Goal: Transaction & Acquisition: Purchase product/service

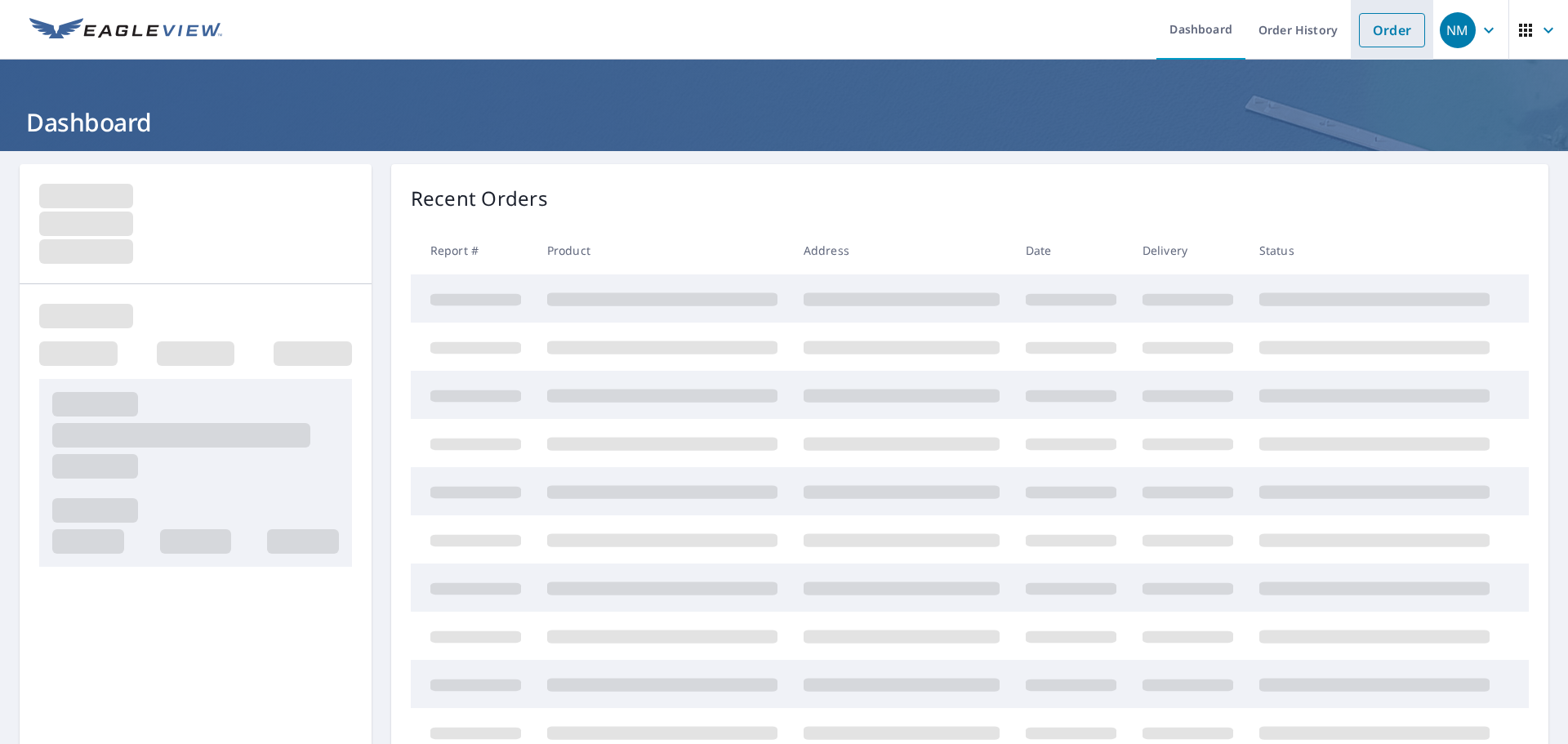
click at [1372, 38] on link "Order" at bounding box center [1392, 30] width 66 height 35
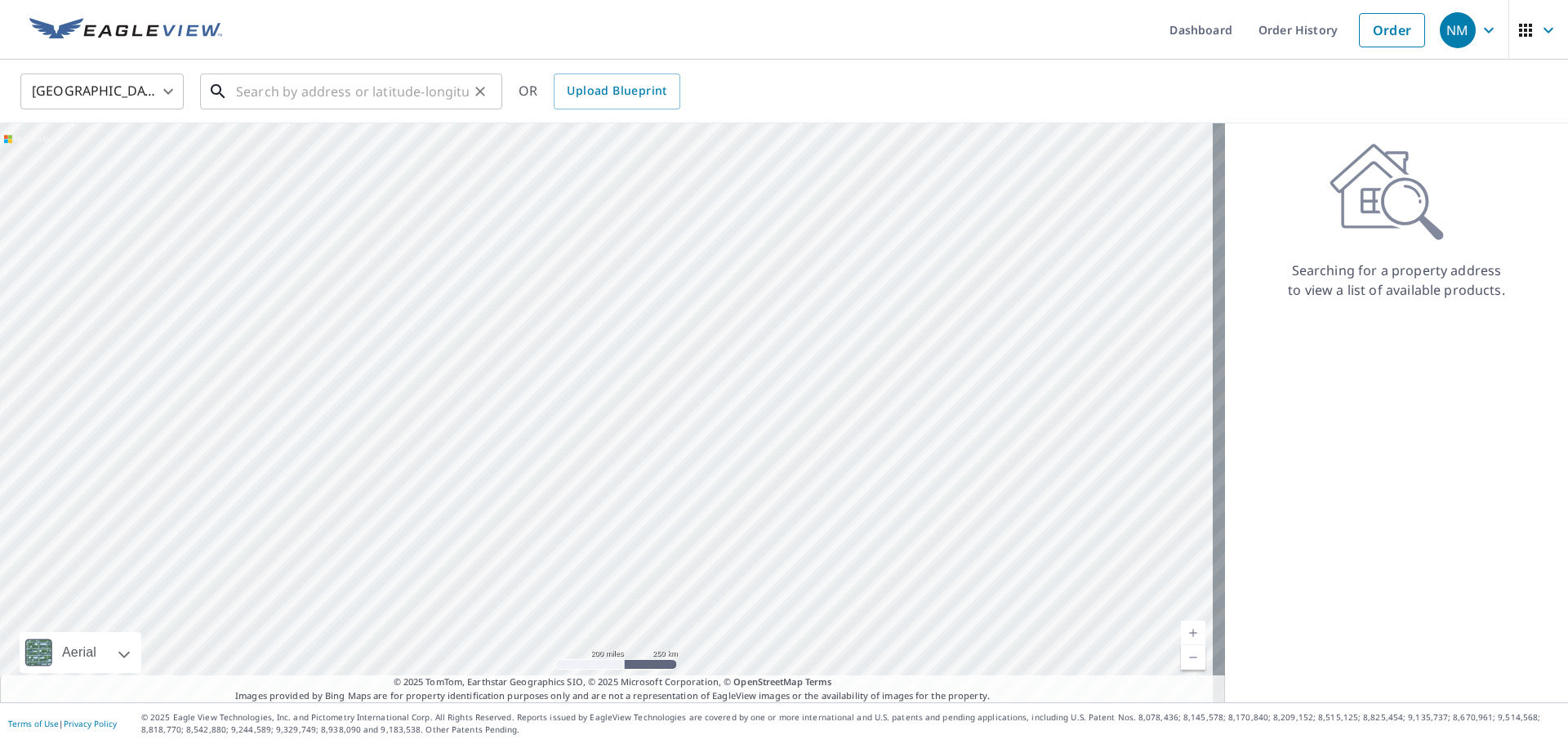
click at [367, 87] on input "text" at bounding box center [352, 91] width 233 height 46
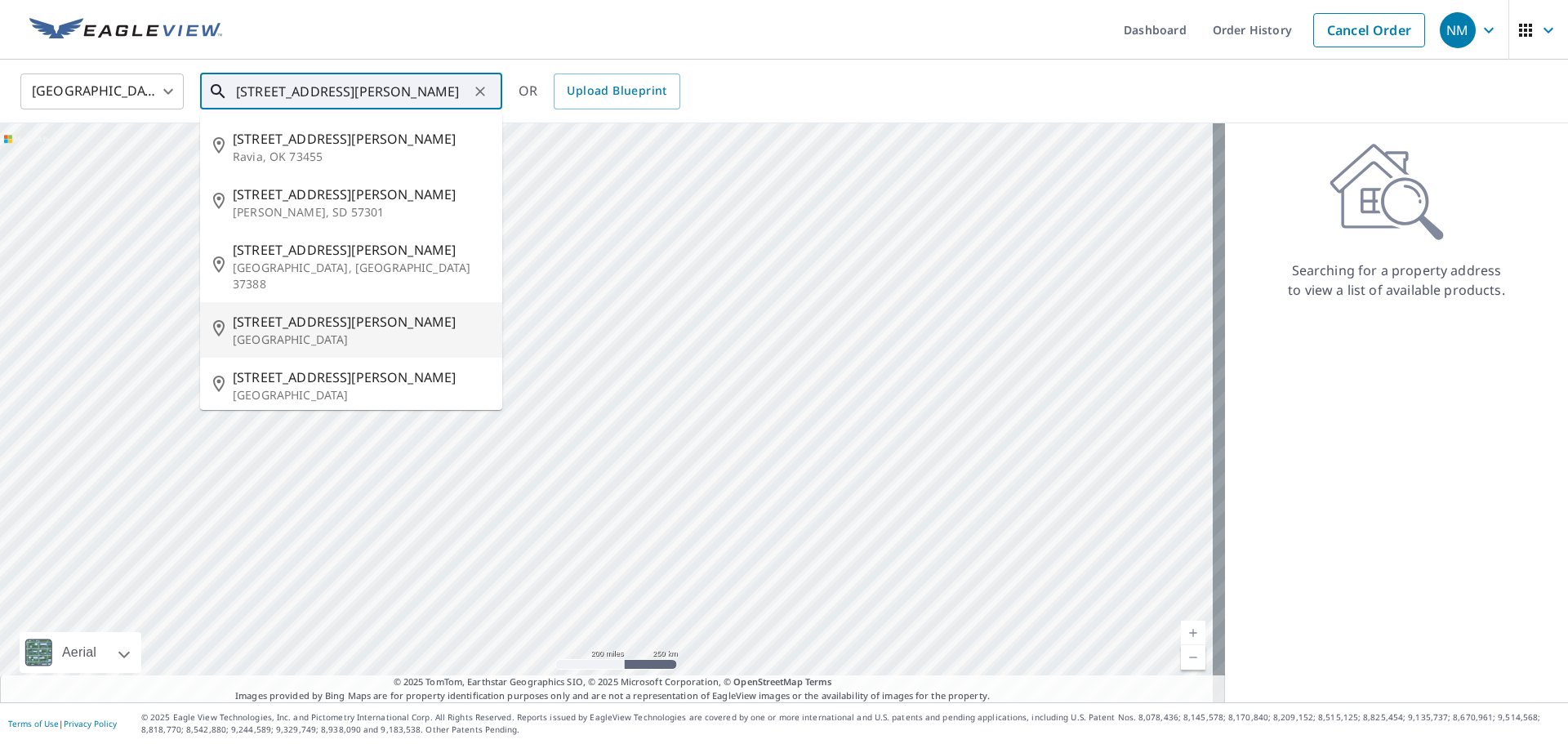
click at [353, 332] on p "[GEOGRAPHIC_DATA]" at bounding box center [361, 340] width 257 height 16
type input "[STREET_ADDRESS][PERSON_NAME]"
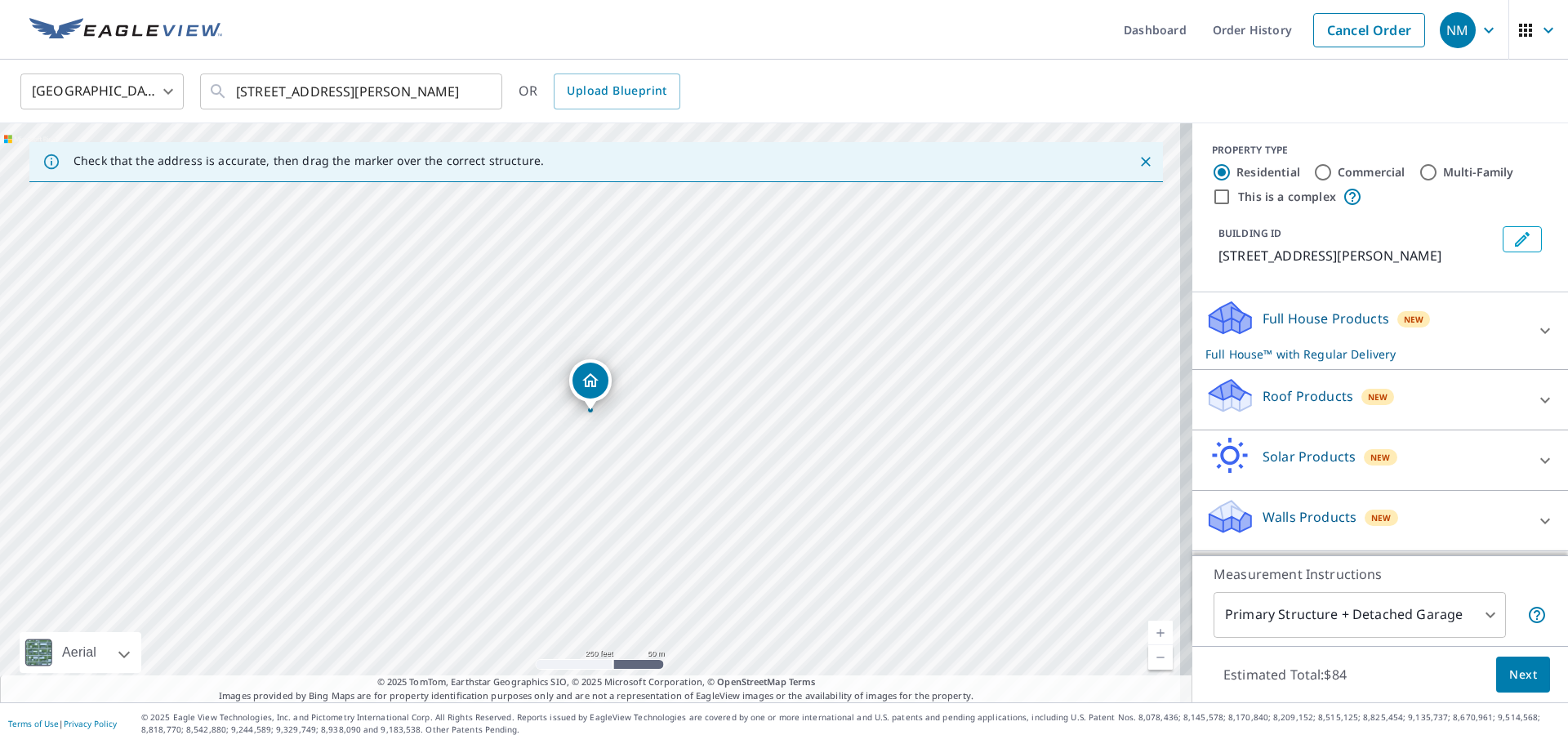
click at [1422, 310] on div "Full House Products New Full House™ with Regular Delivery" at bounding box center [1365, 331] width 320 height 63
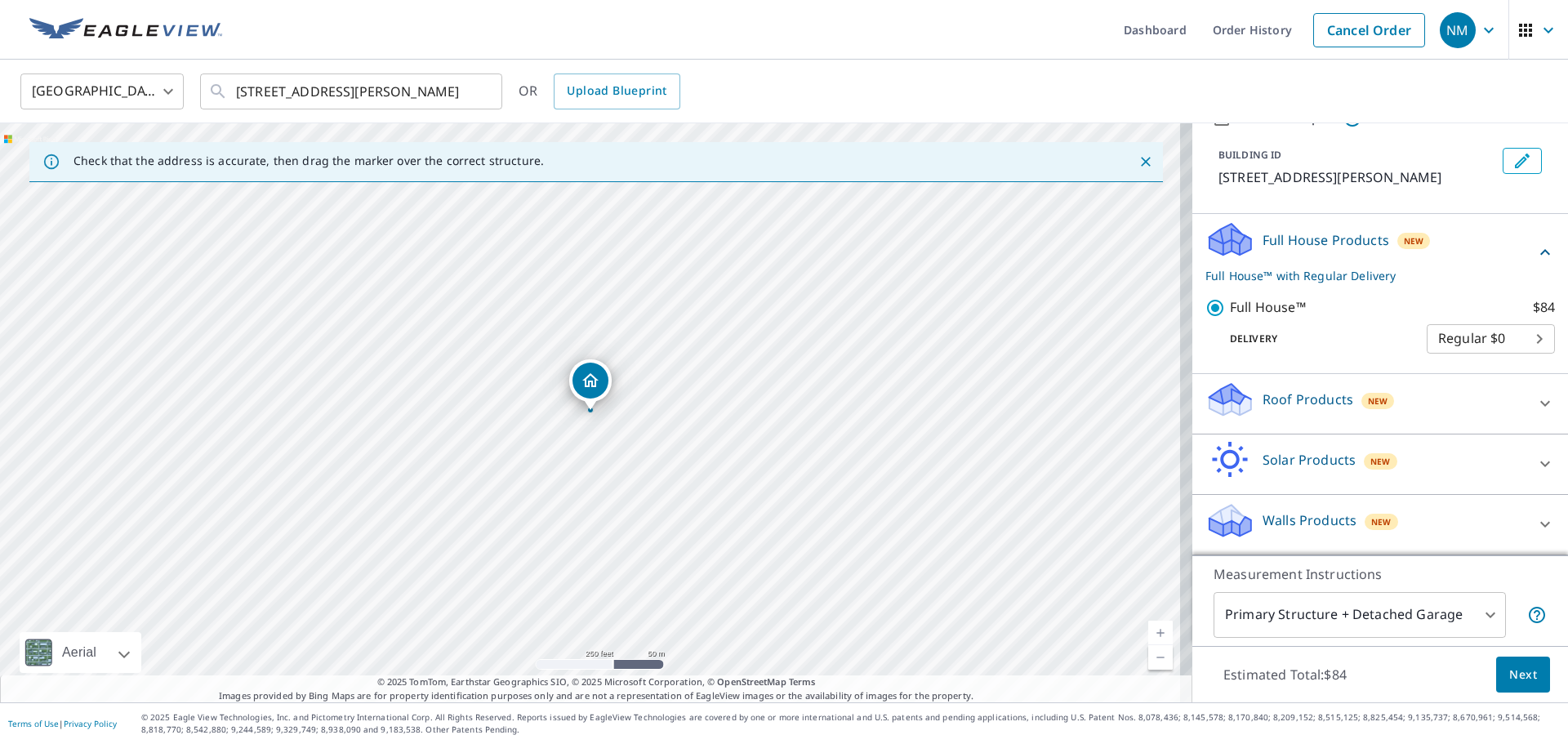
click at [1390, 384] on div "Roof Products New" at bounding box center [1365, 403] width 320 height 47
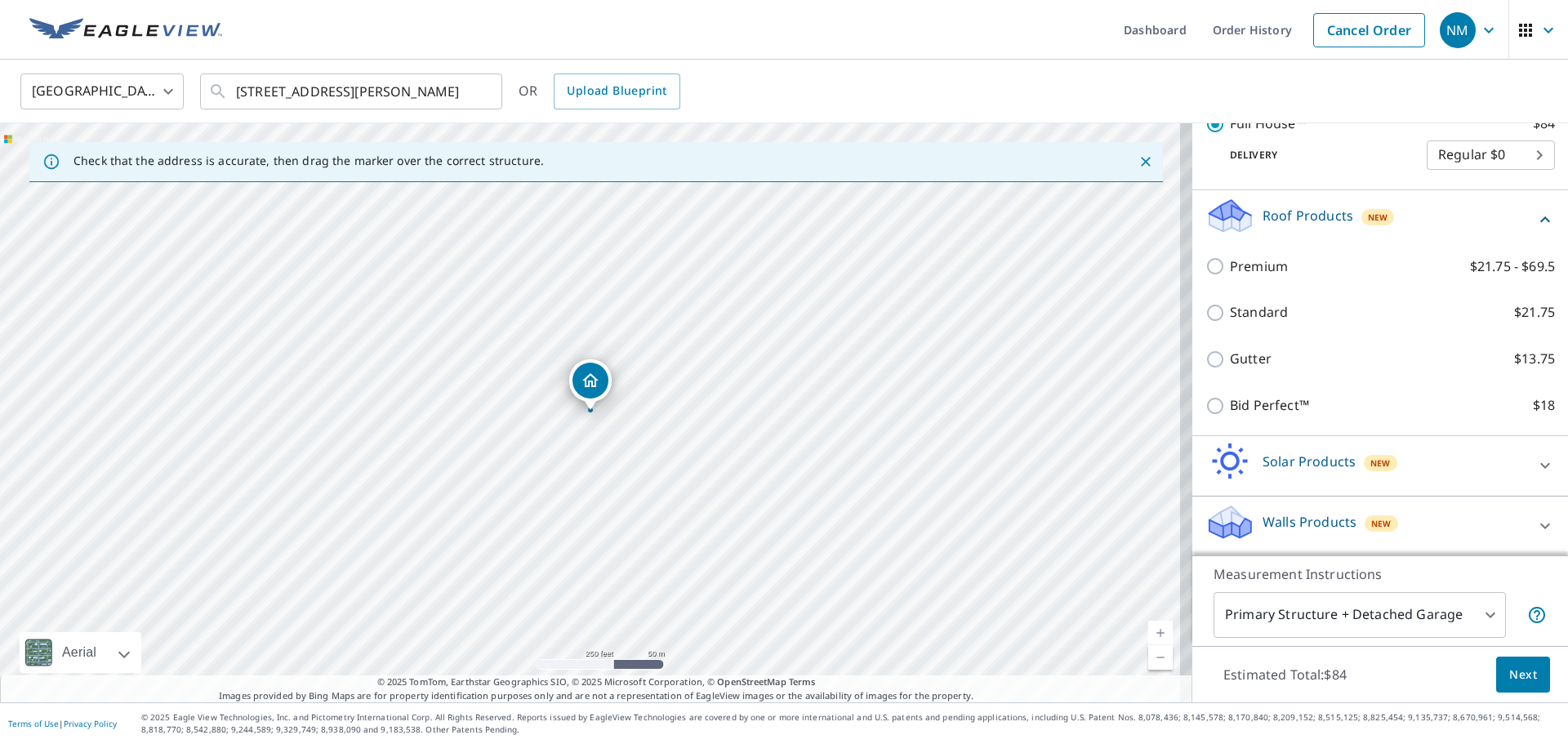
scroll to position [264, 0]
click at [1254, 391] on div "Bid Perfect™ $18" at bounding box center [1380, 403] width 350 height 47
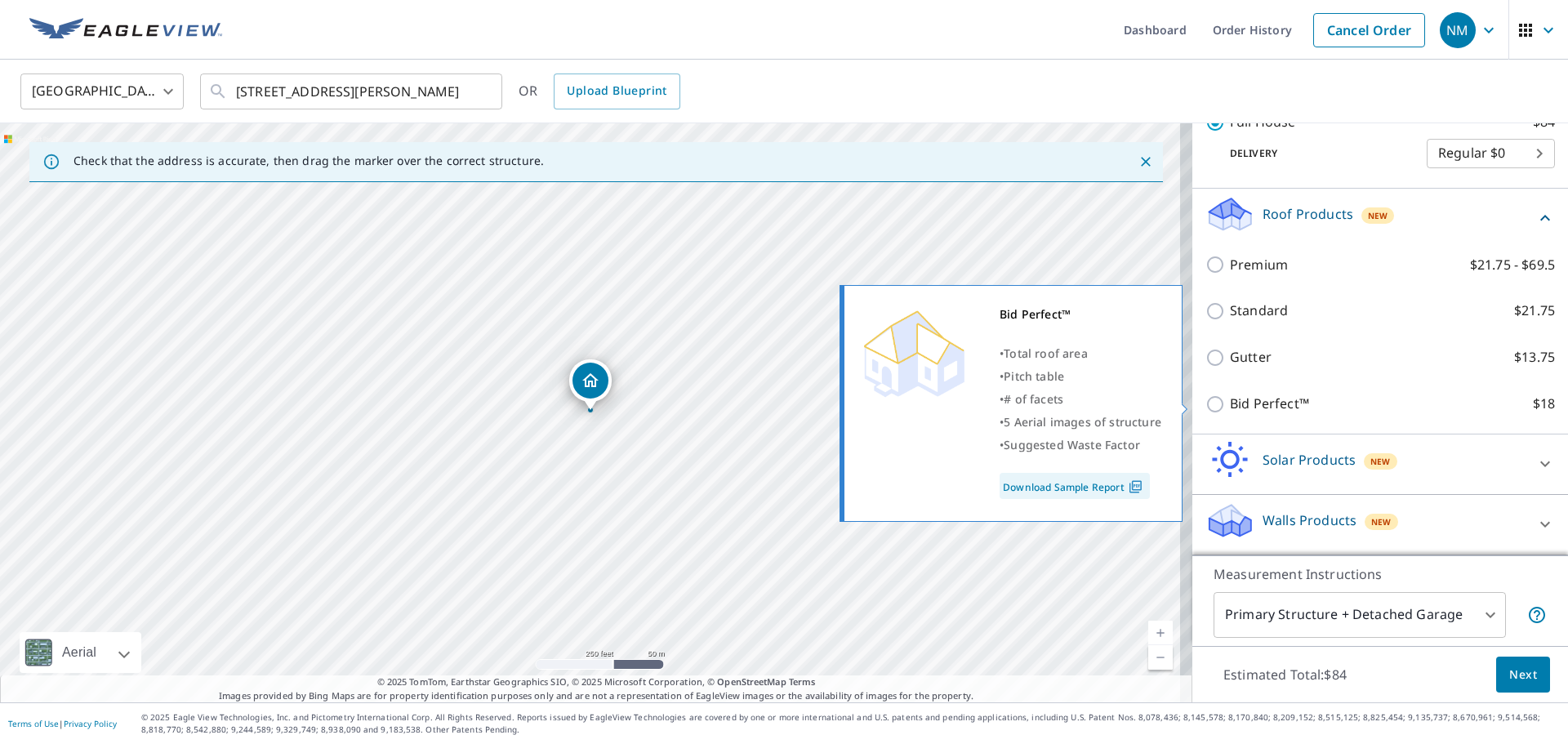
click at [1240, 393] on p "Bid Perfect™" at bounding box center [1270, 403] width 79 height 21
click at [1230, 394] on input "Bid Perfect™ $18" at bounding box center [1217, 404] width 25 height 20
checkbox input "true"
checkbox input "false"
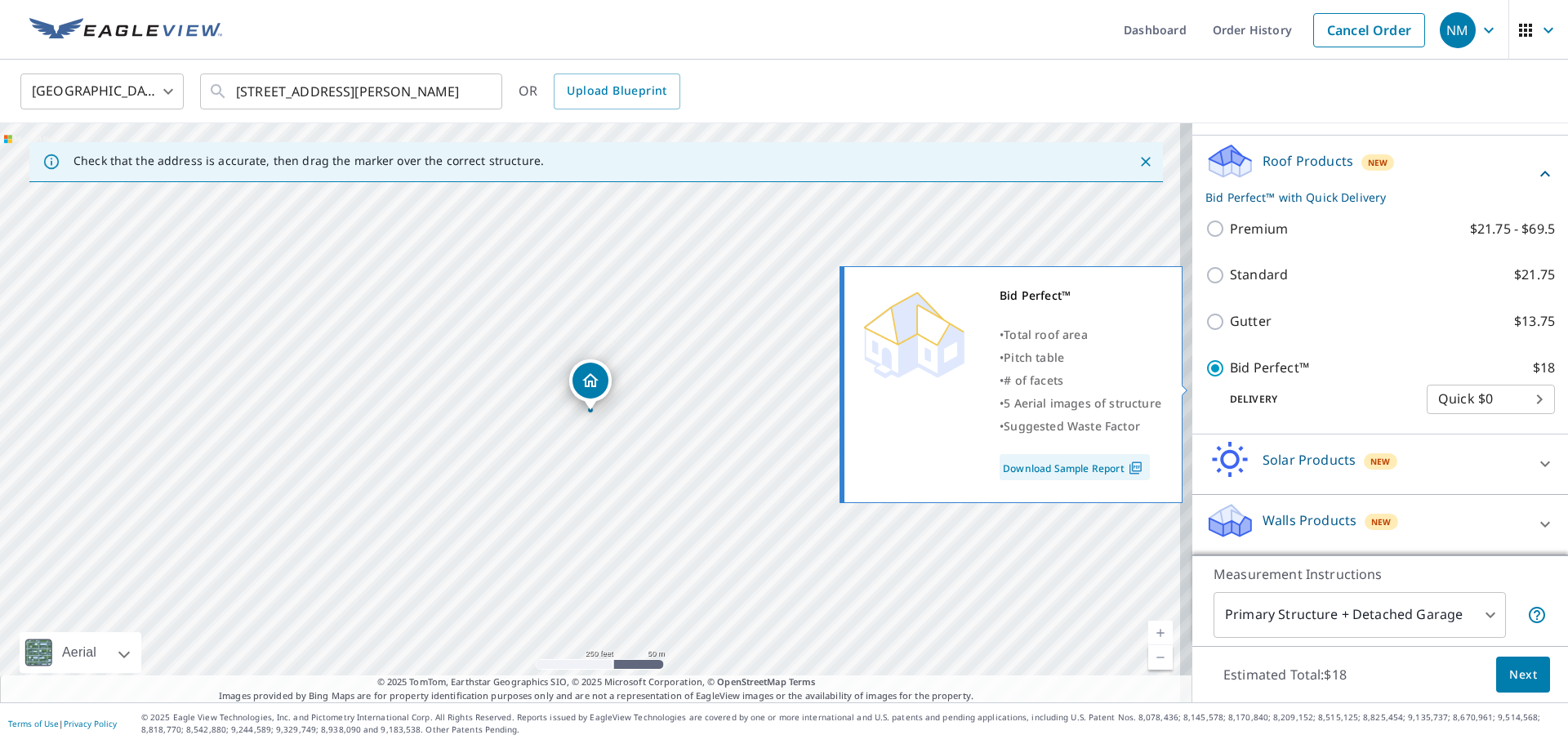
scroll to position [247, 0]
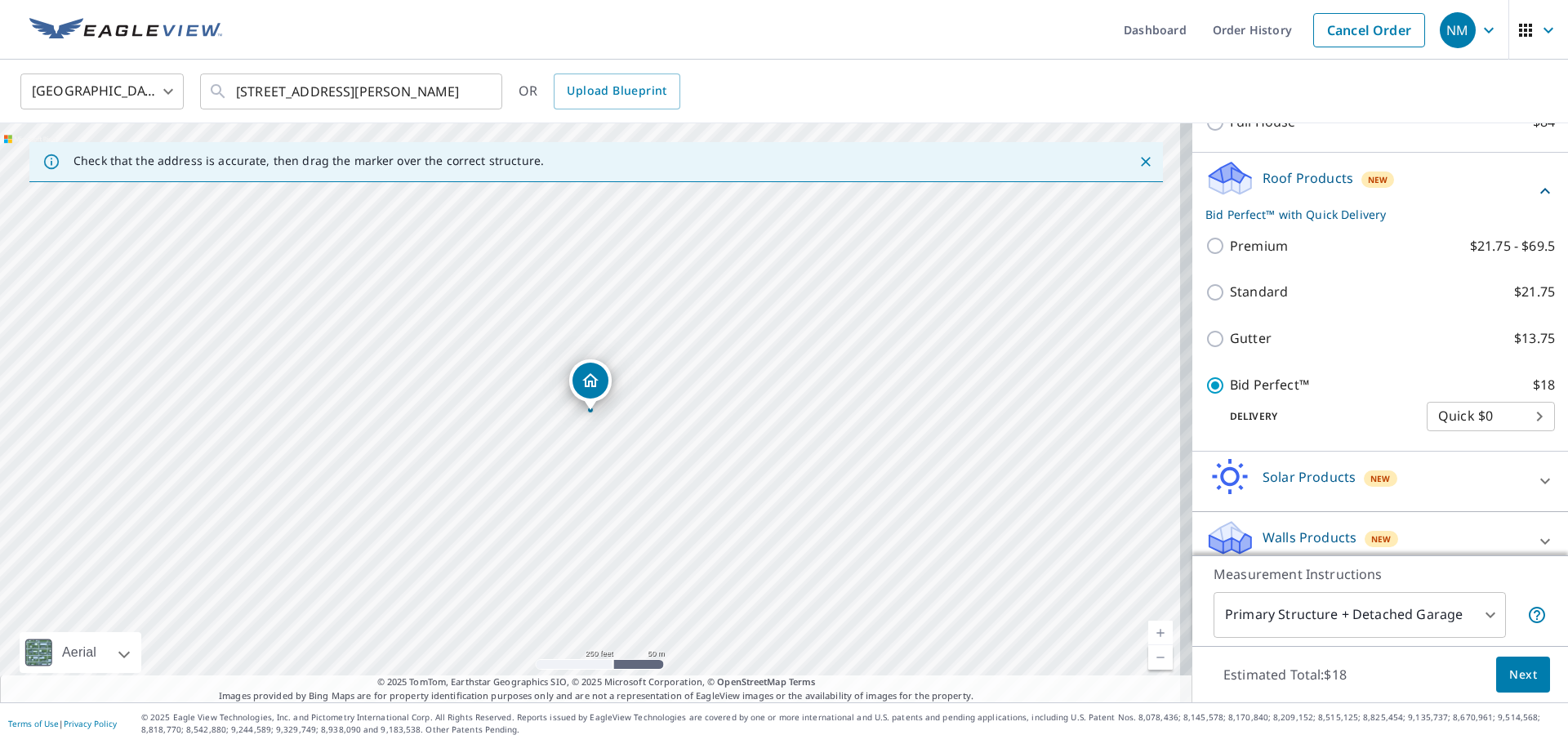
click at [1526, 659] on button "Next" at bounding box center [1523, 675] width 53 height 37
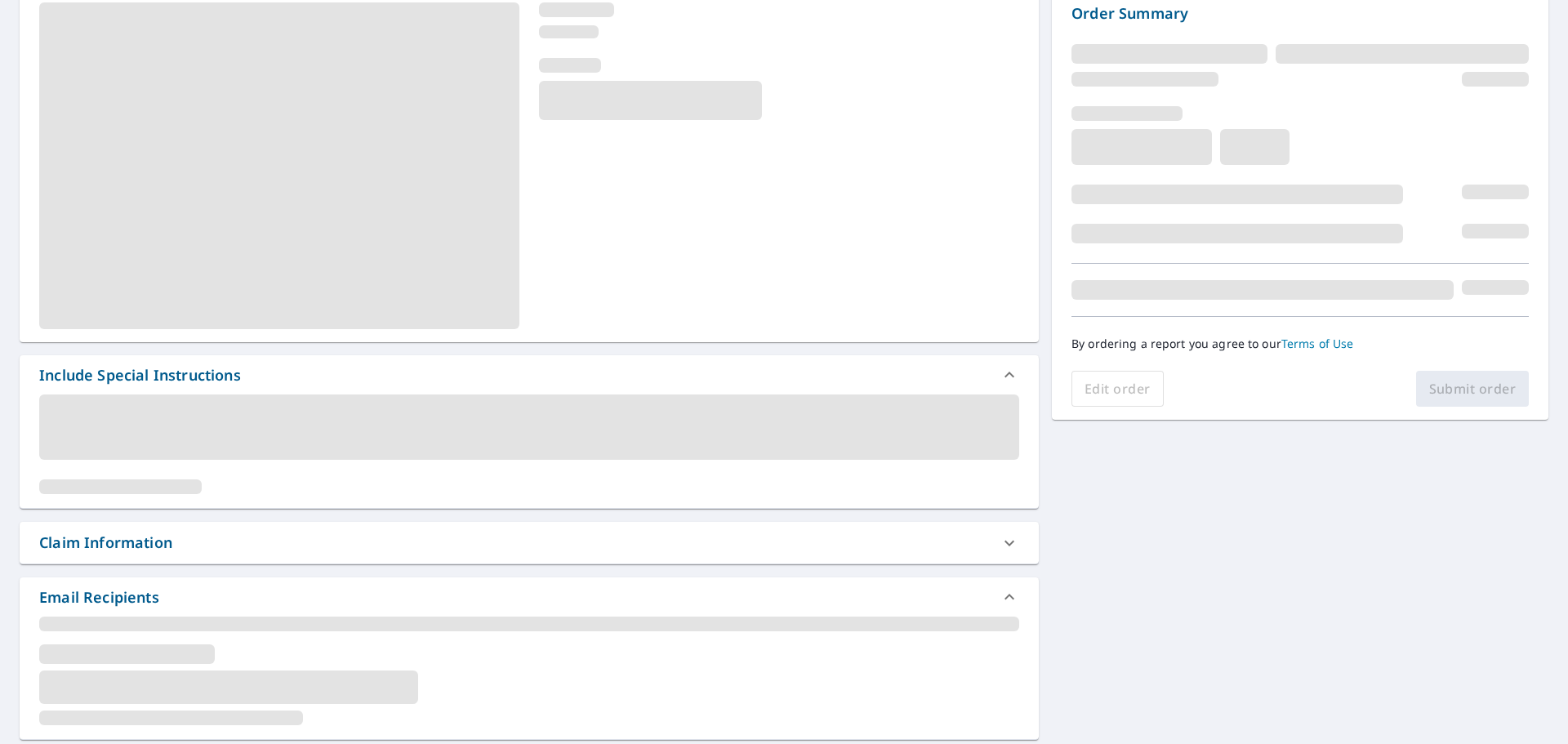
scroll to position [81, 0]
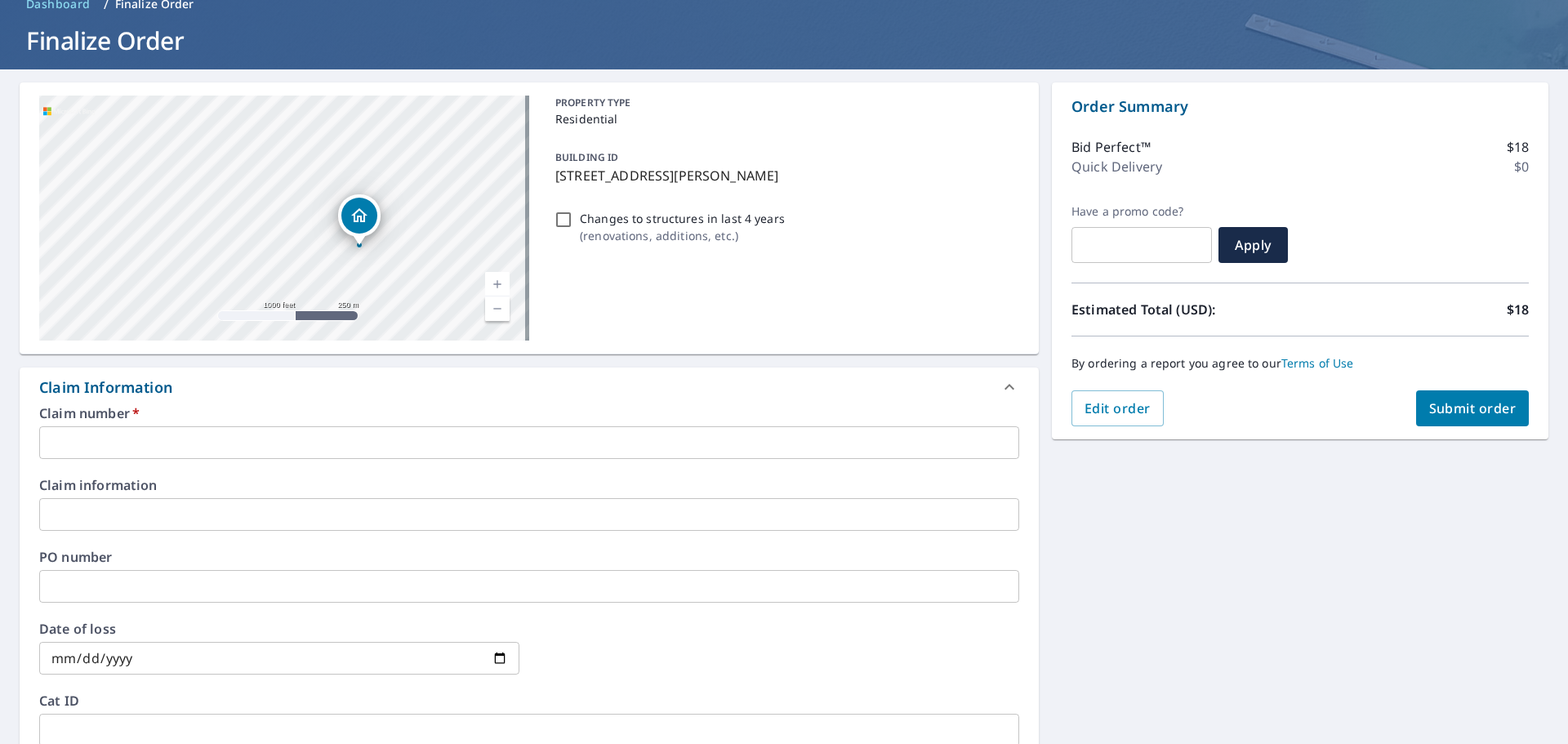
click at [181, 429] on input "text" at bounding box center [530, 442] width 981 height 33
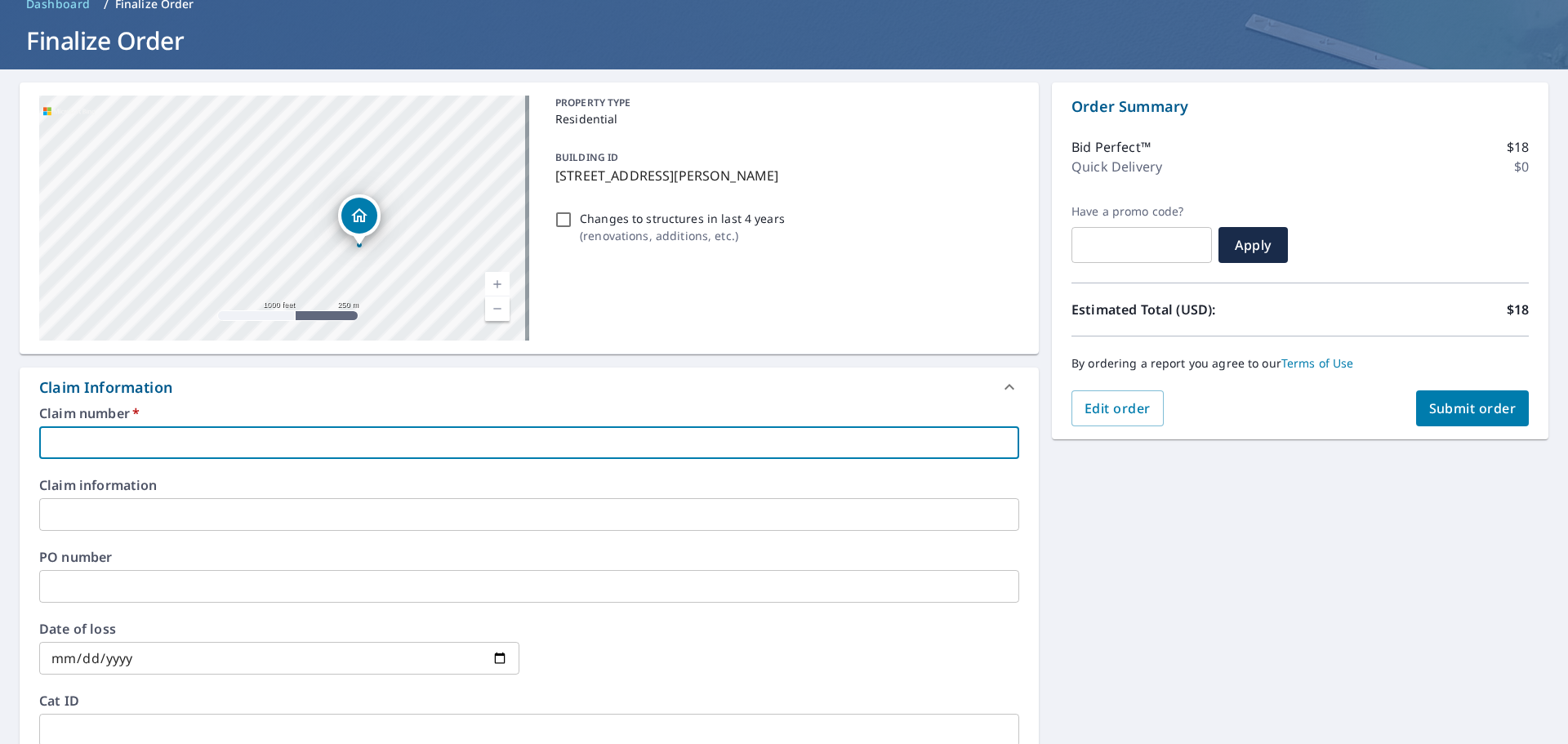
type input "Y"
checkbox input "true"
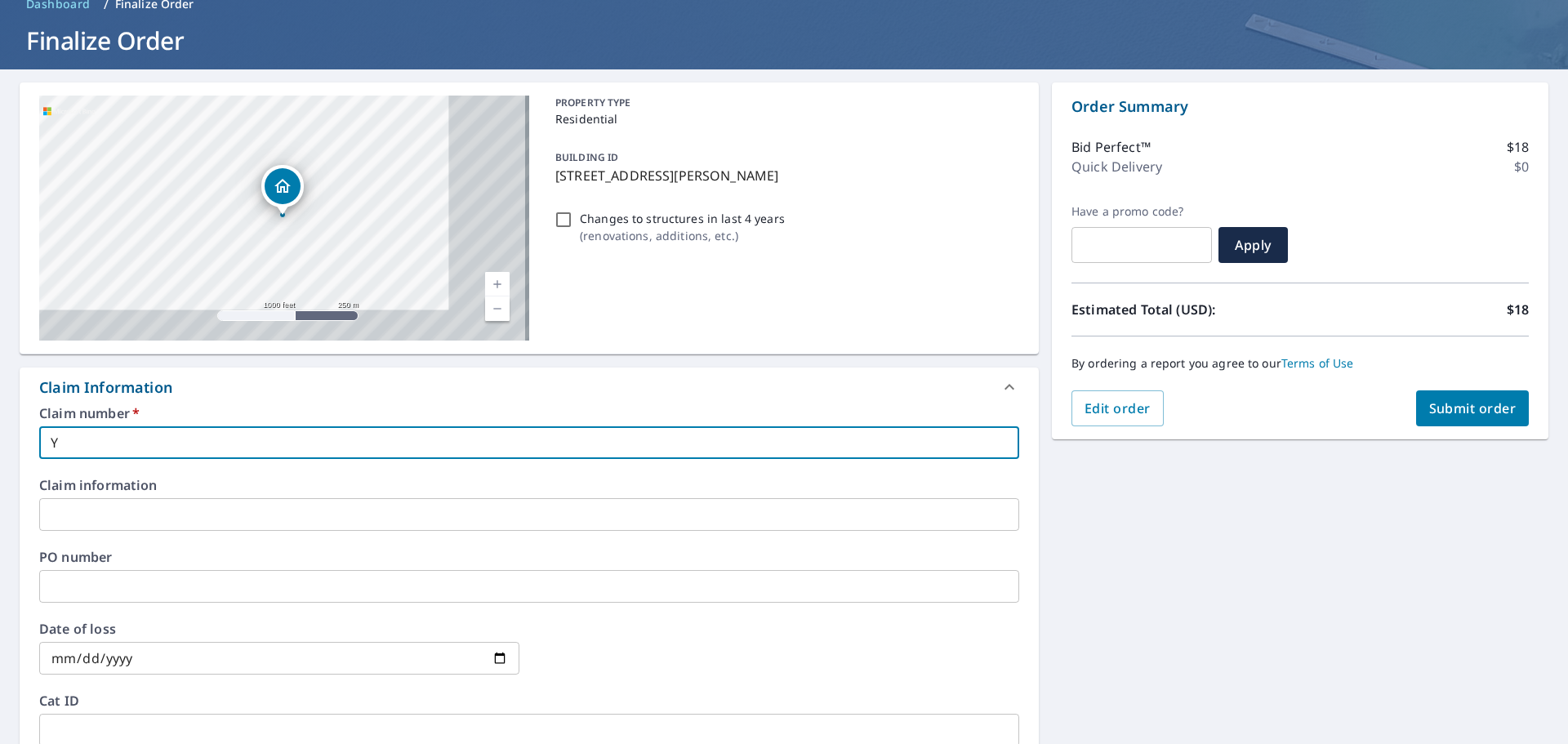
type input "YA"
checkbox input "true"
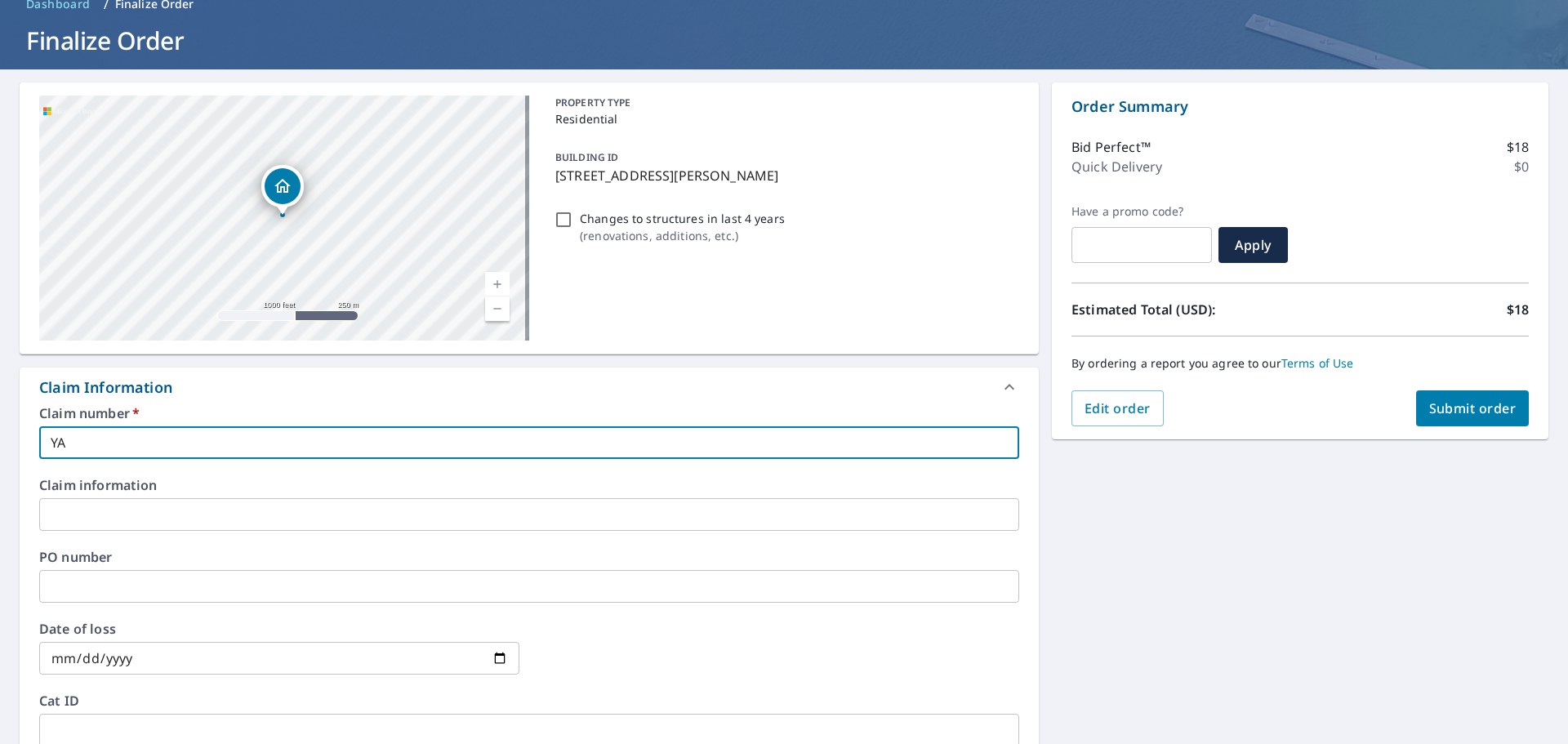
type input "YAK"
checkbox input "true"
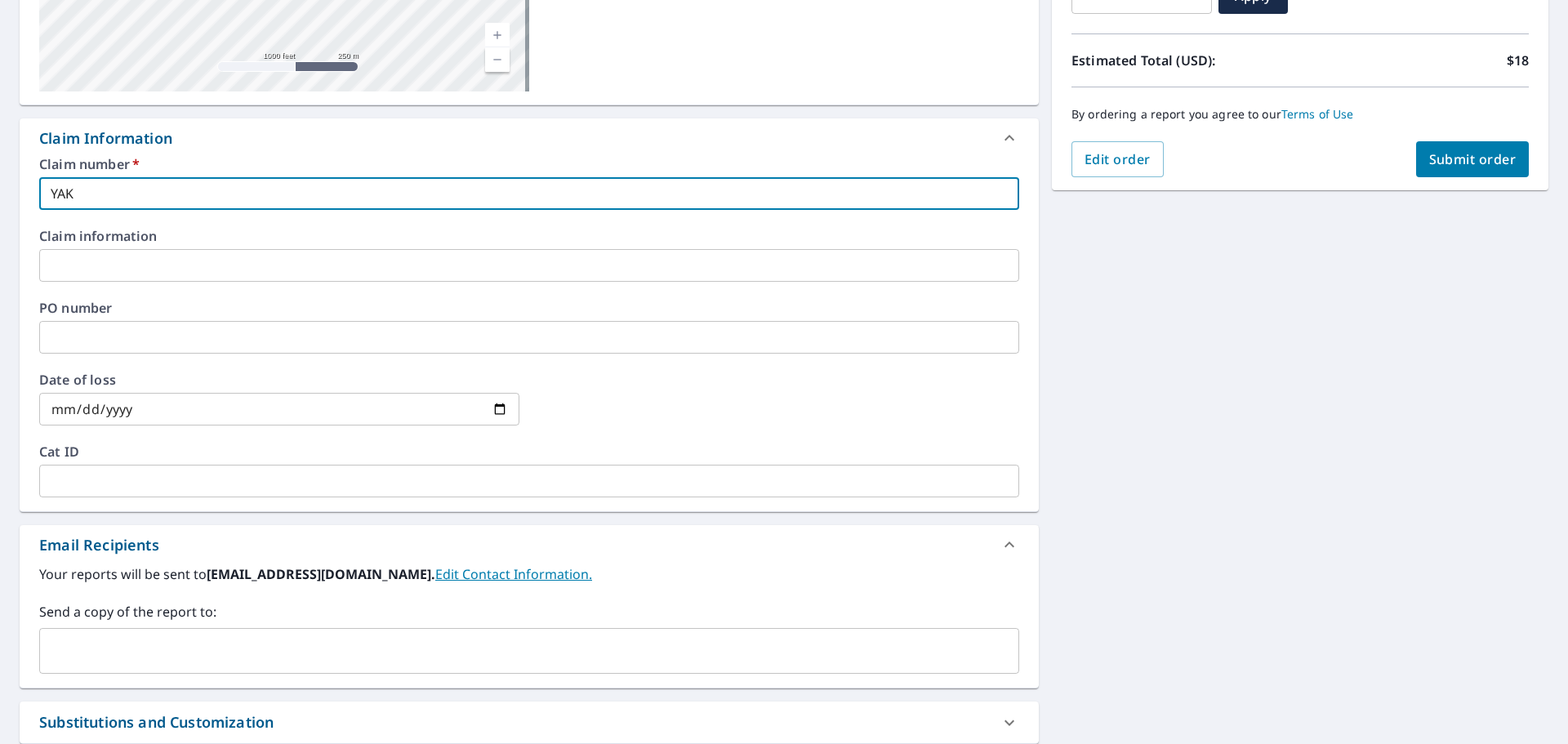
scroll to position [408, 0]
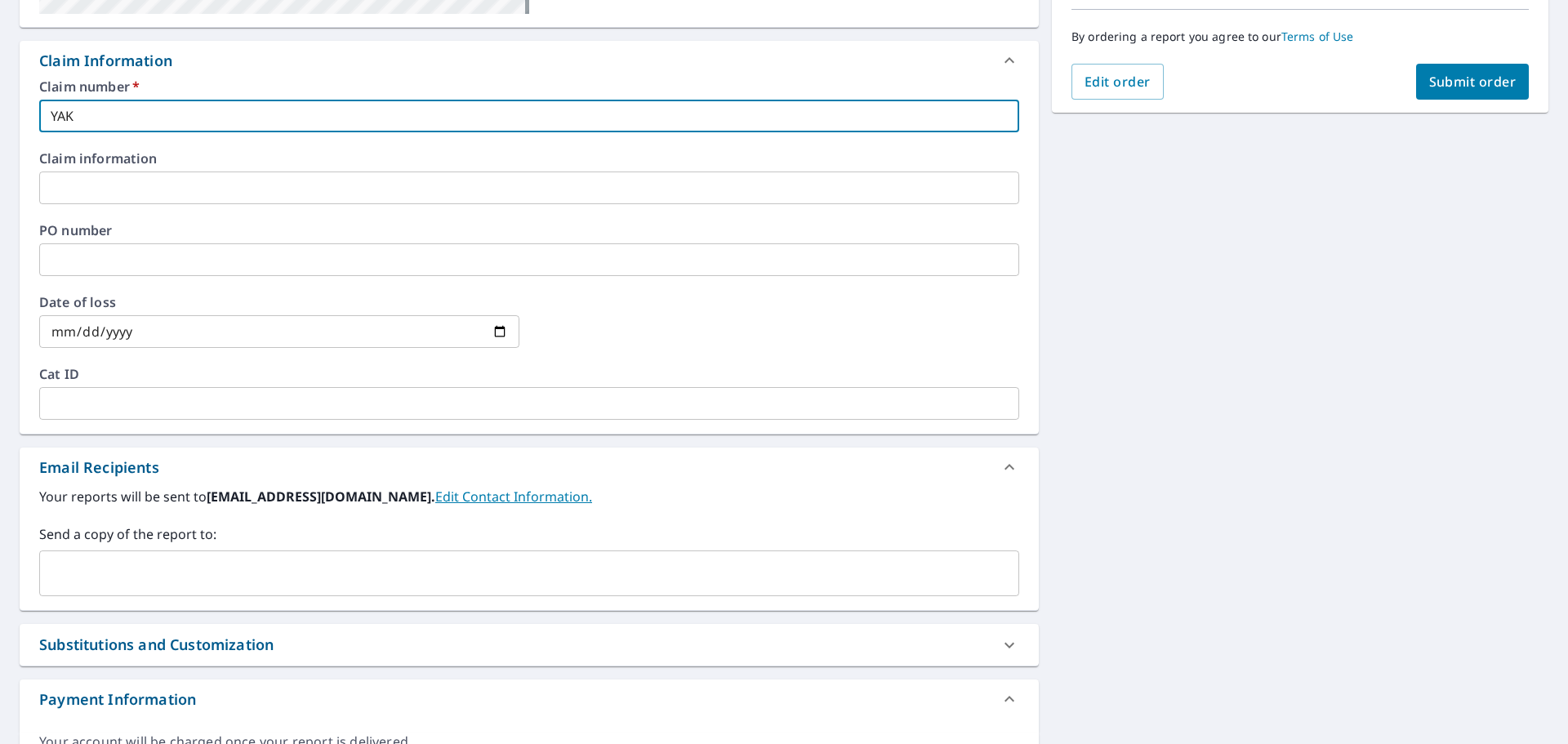
type input "YAK"
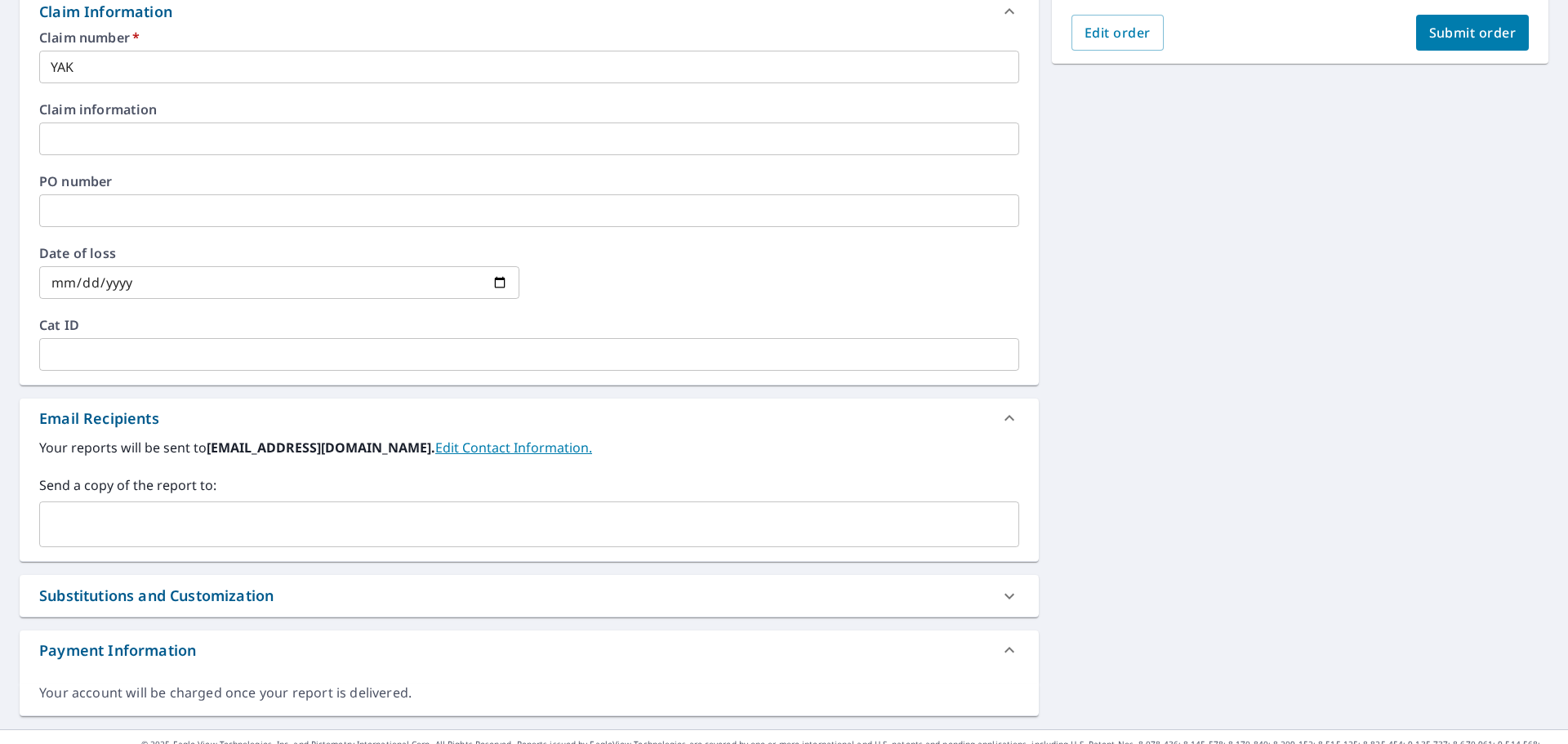
scroll to position [484, 0]
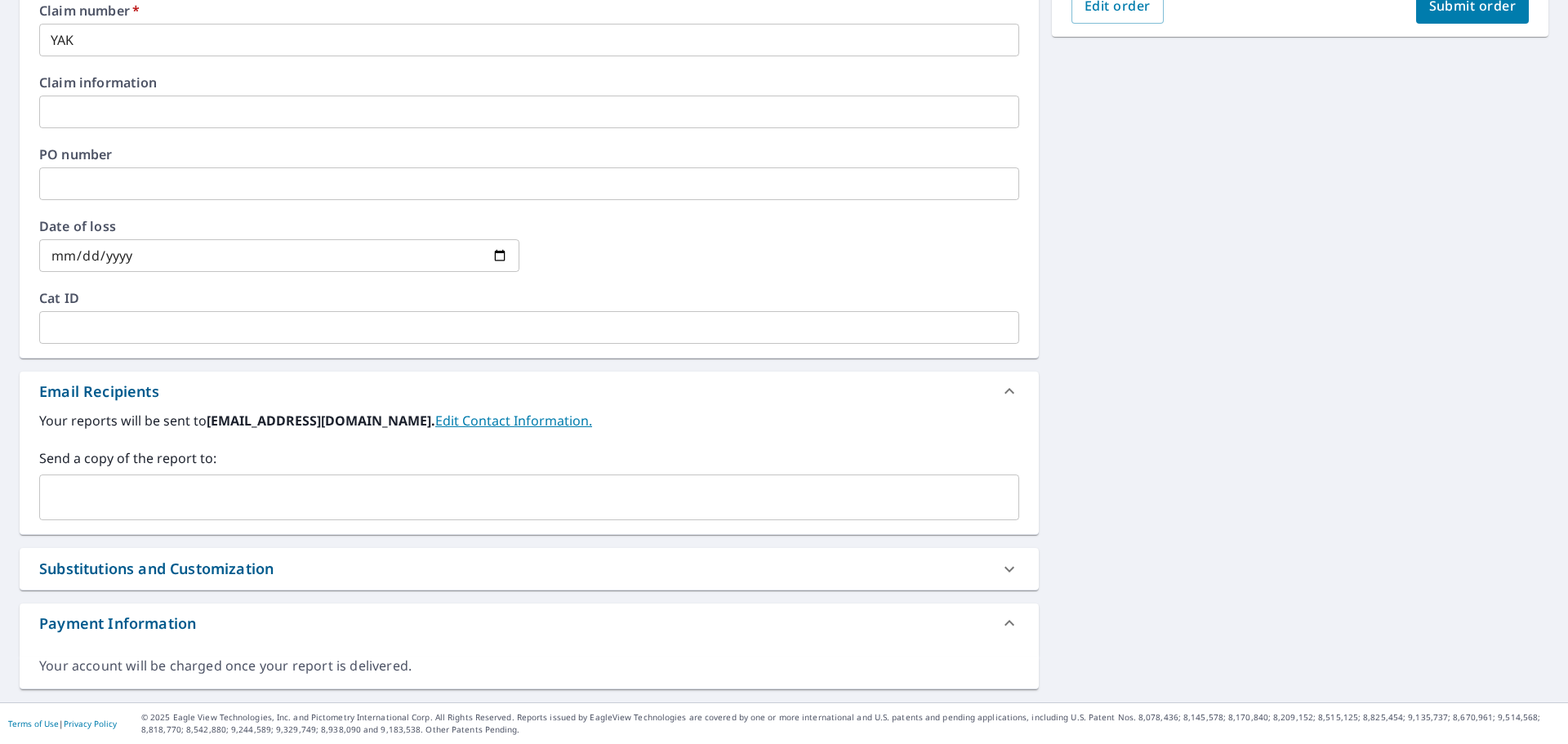
click at [145, 501] on input "text" at bounding box center [517, 497] width 941 height 31
drag, startPoint x: 145, startPoint y: 501, endPoint x: 631, endPoint y: 470, distance: 487.0
click at [631, 470] on div "Send a copy of the report to: ​" at bounding box center [530, 484] width 981 height 72
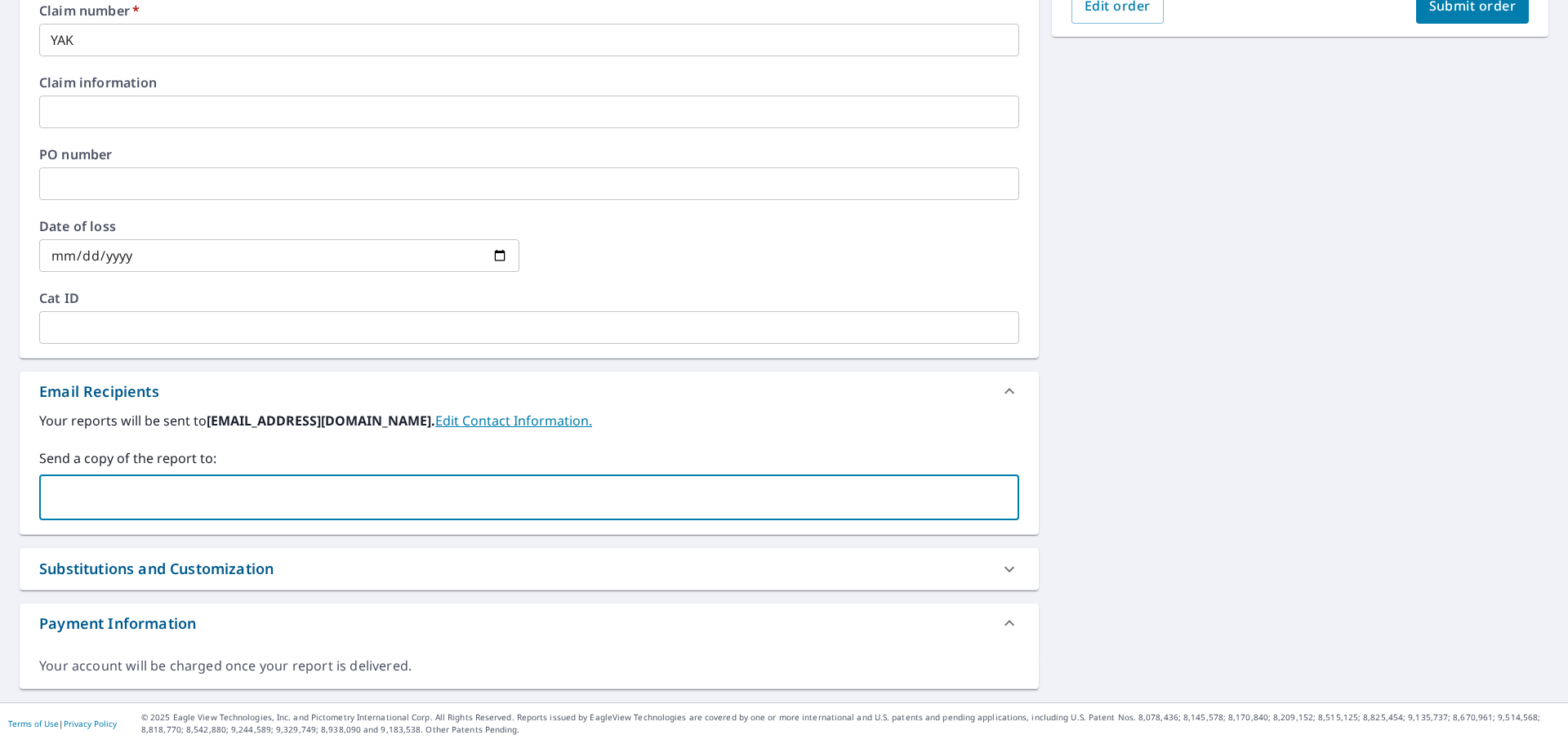
click at [608, 494] on input "text" at bounding box center [517, 497] width 941 height 31
paste input "[EMAIL_ADDRESS][DOMAIN_NAME]"
type input "[EMAIL_ADDRESS][DOMAIN_NAME]"
checkbox input "true"
click at [345, 505] on input "text" at bounding box center [623, 497] width 729 height 31
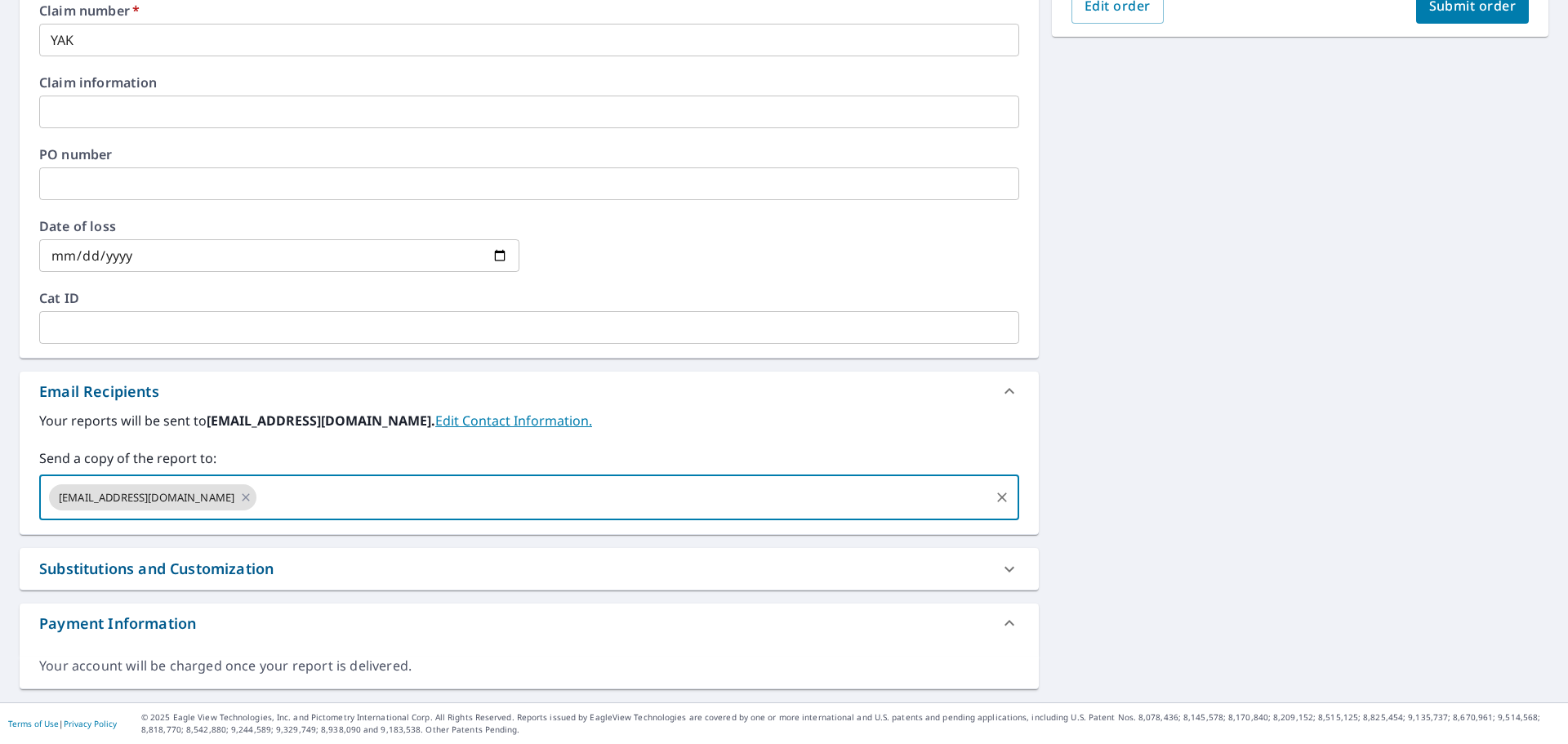
paste input "[PERSON_NAME][EMAIL_ADDRESS][PERSON_NAME][PERSON_NAME][DOMAIN_NAME]"
type input "[PERSON_NAME][EMAIL_ADDRESS][PERSON_NAME][PERSON_NAME][DOMAIN_NAME]"
click at [1477, 21] on button "Submit order" at bounding box center [1473, 6] width 114 height 36
checkbox input "true"
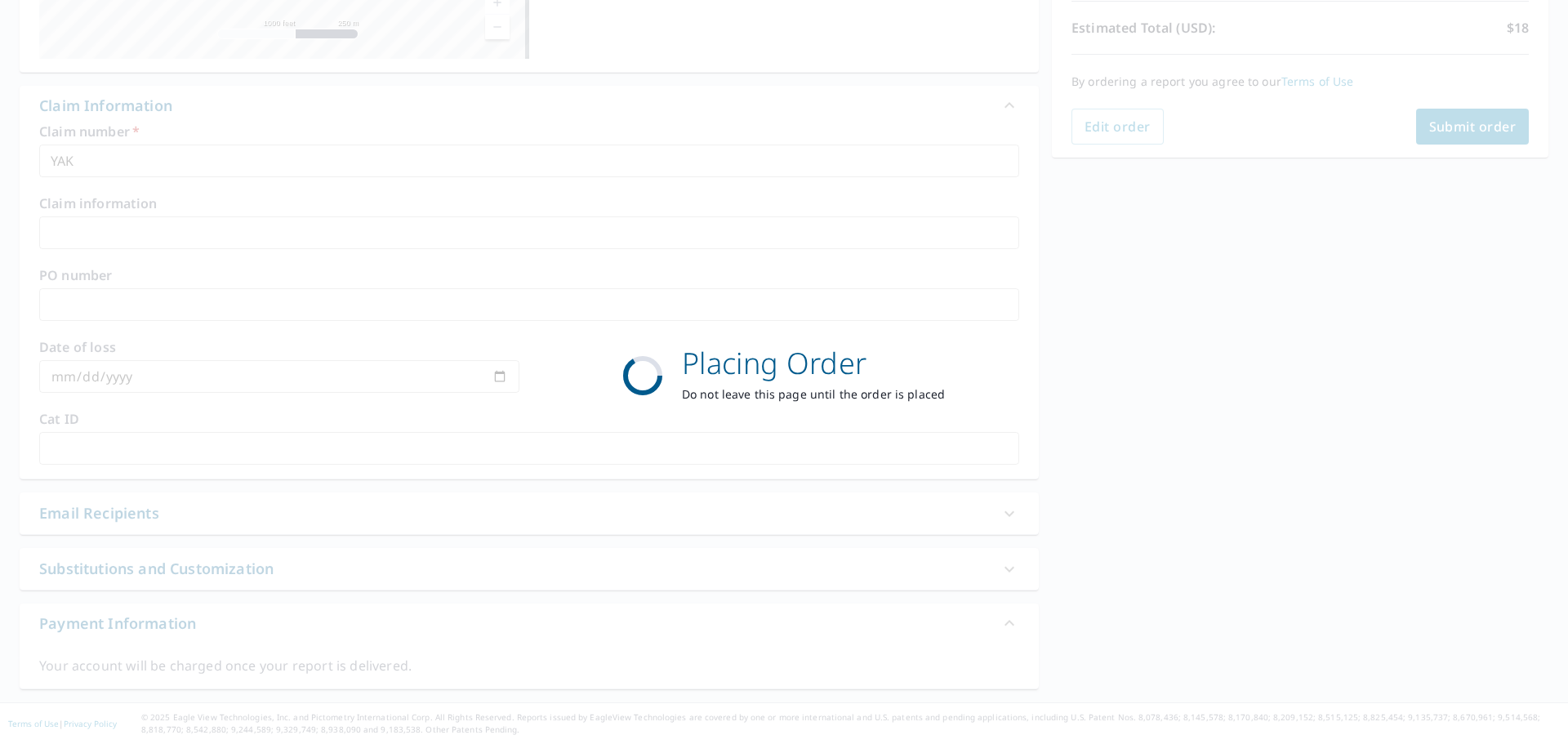
scroll to position [364, 0]
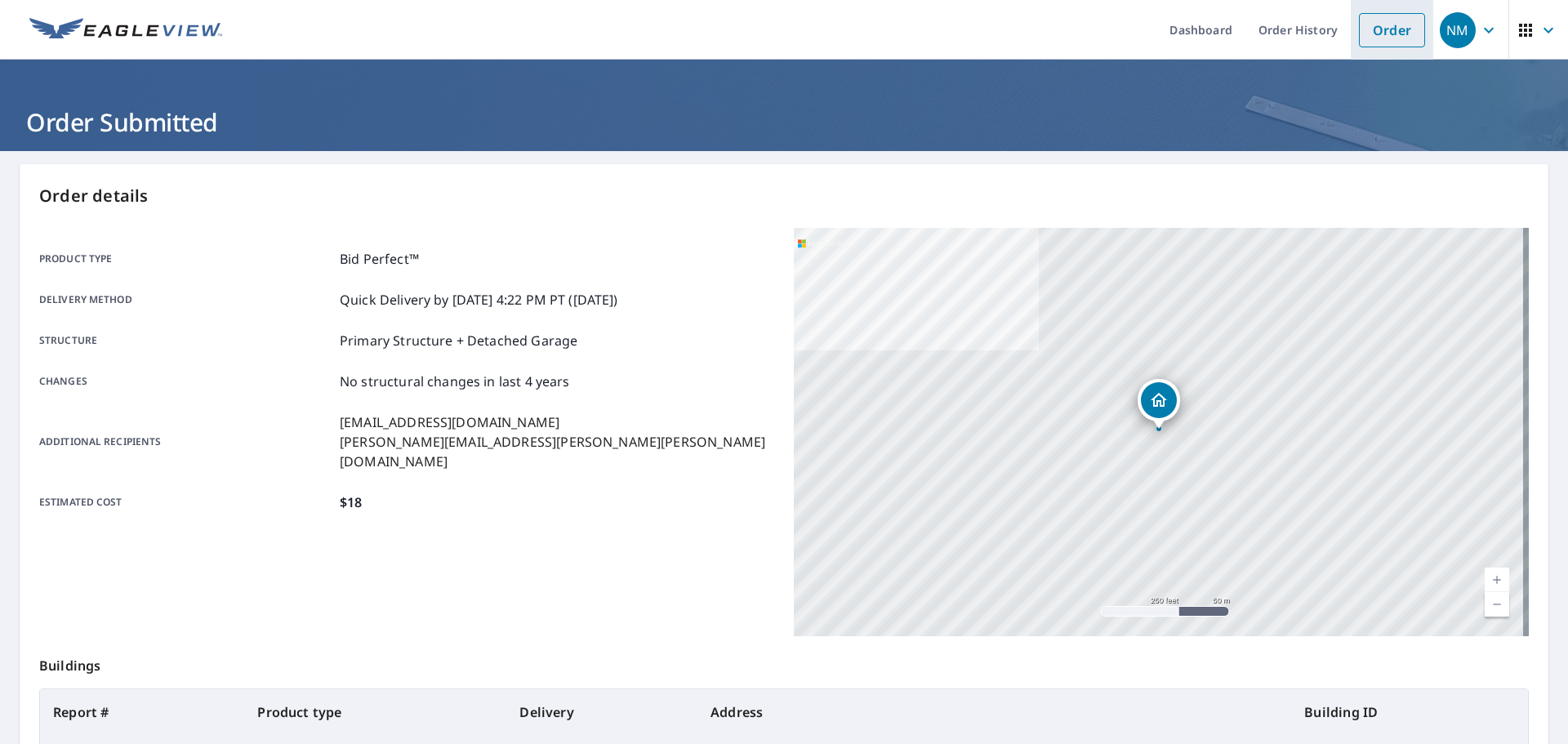
click at [1387, 24] on link "Order" at bounding box center [1392, 30] width 66 height 35
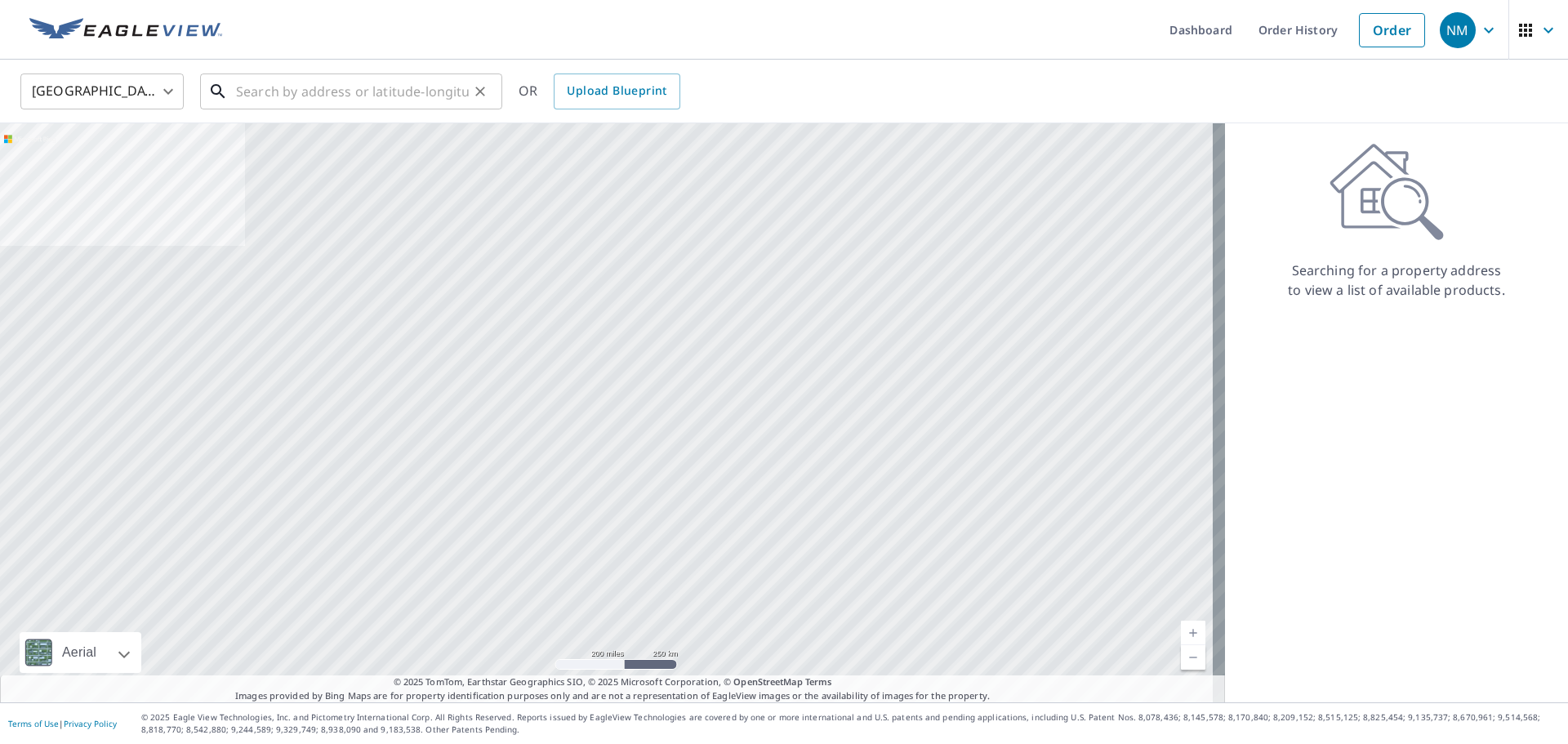
click at [360, 98] on input "text" at bounding box center [352, 91] width 233 height 46
paste input "[STREET_ADDRESS]"
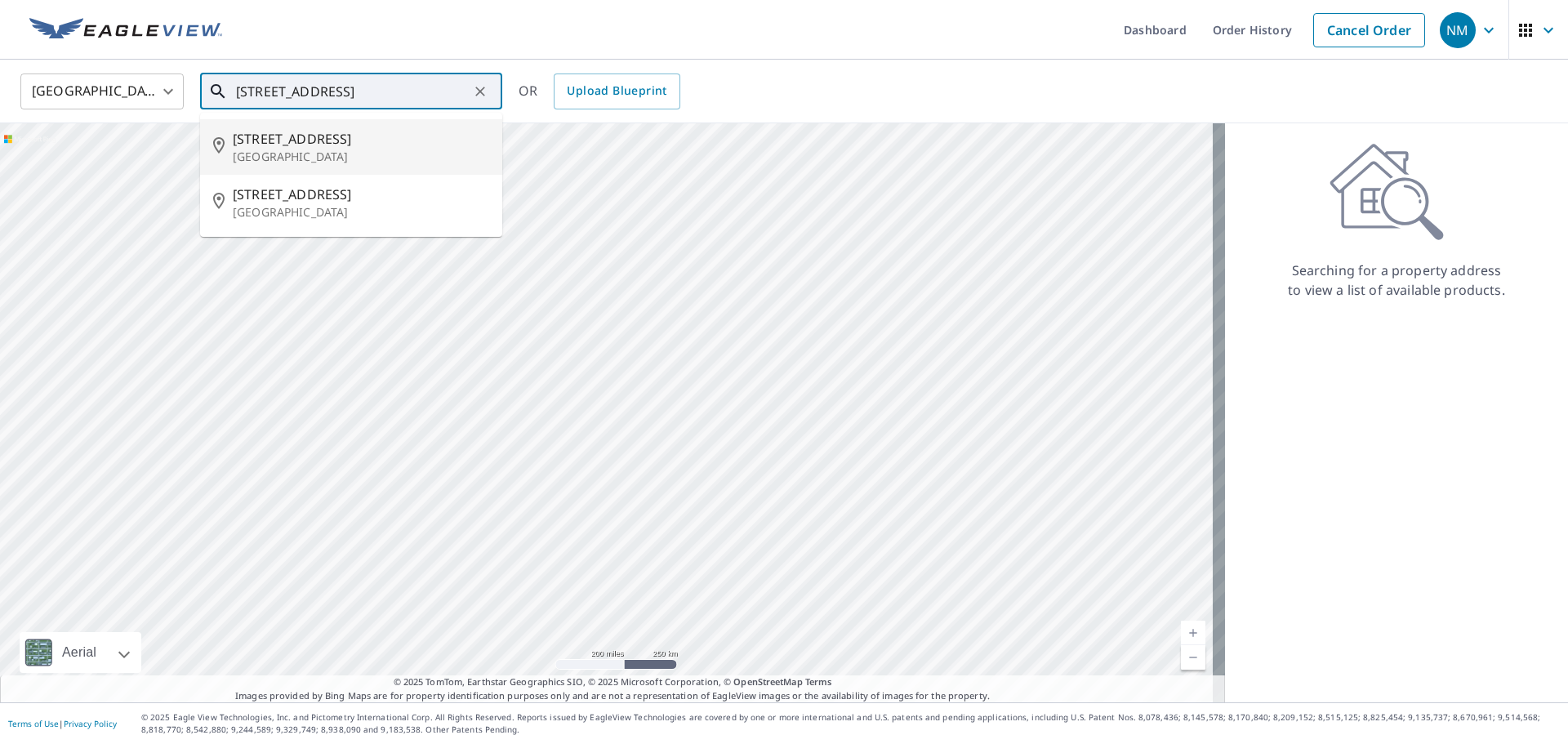
click at [300, 137] on span "[STREET_ADDRESS]" at bounding box center [361, 139] width 257 height 20
type input "[STREET_ADDRESS]"
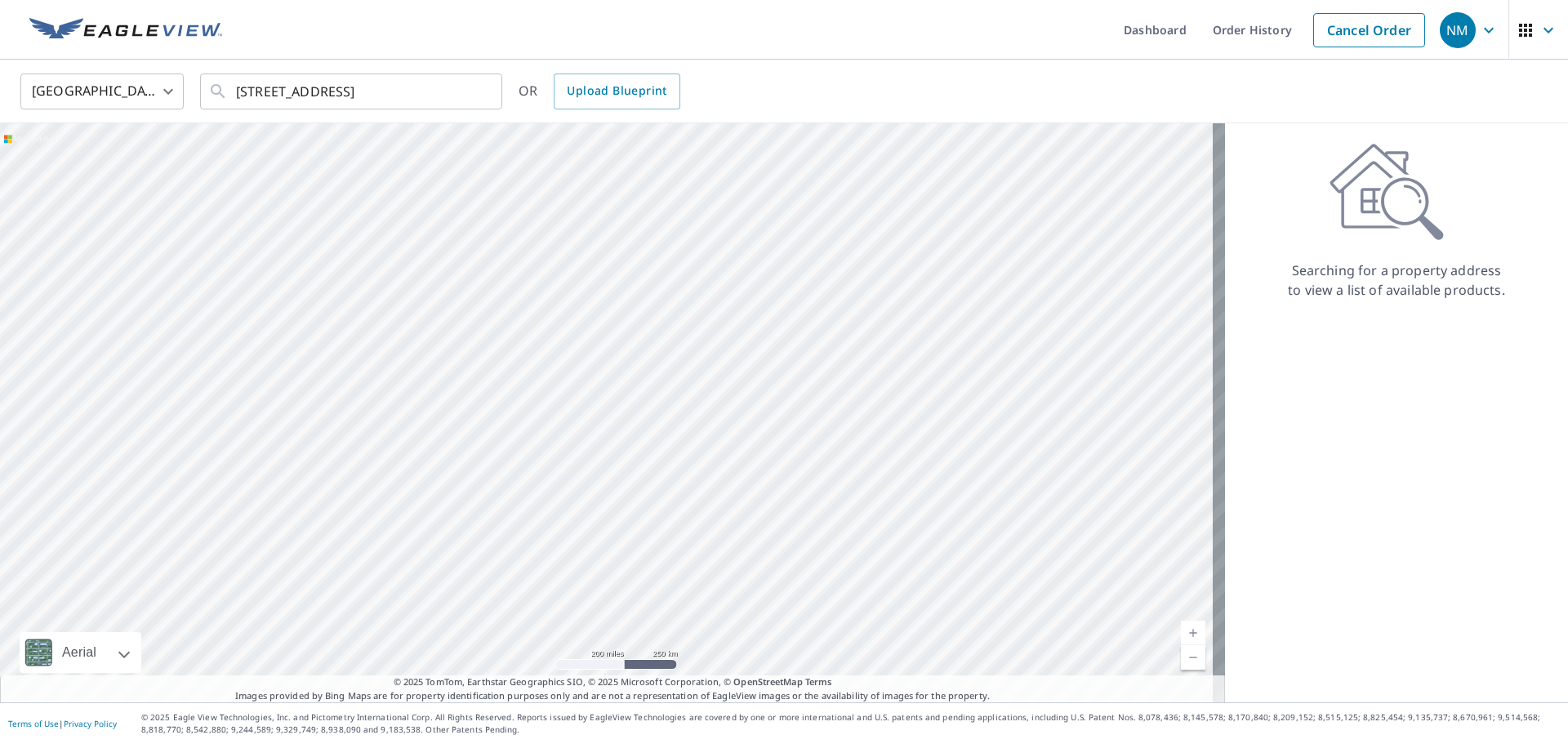
scroll to position [0, 0]
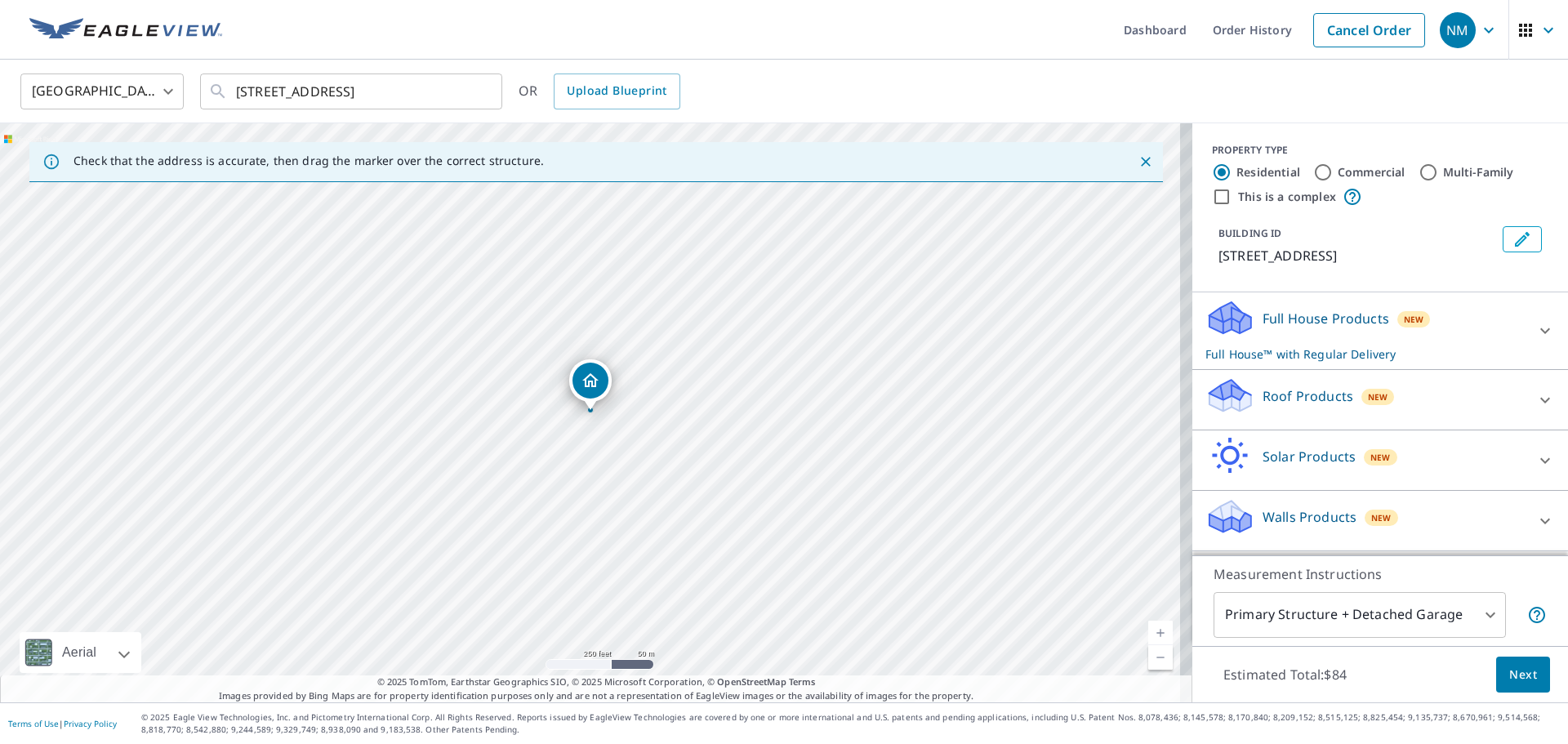
click at [1509, 328] on div "Full House Products New Full House™ with Regular Delivery" at bounding box center [1365, 331] width 320 height 63
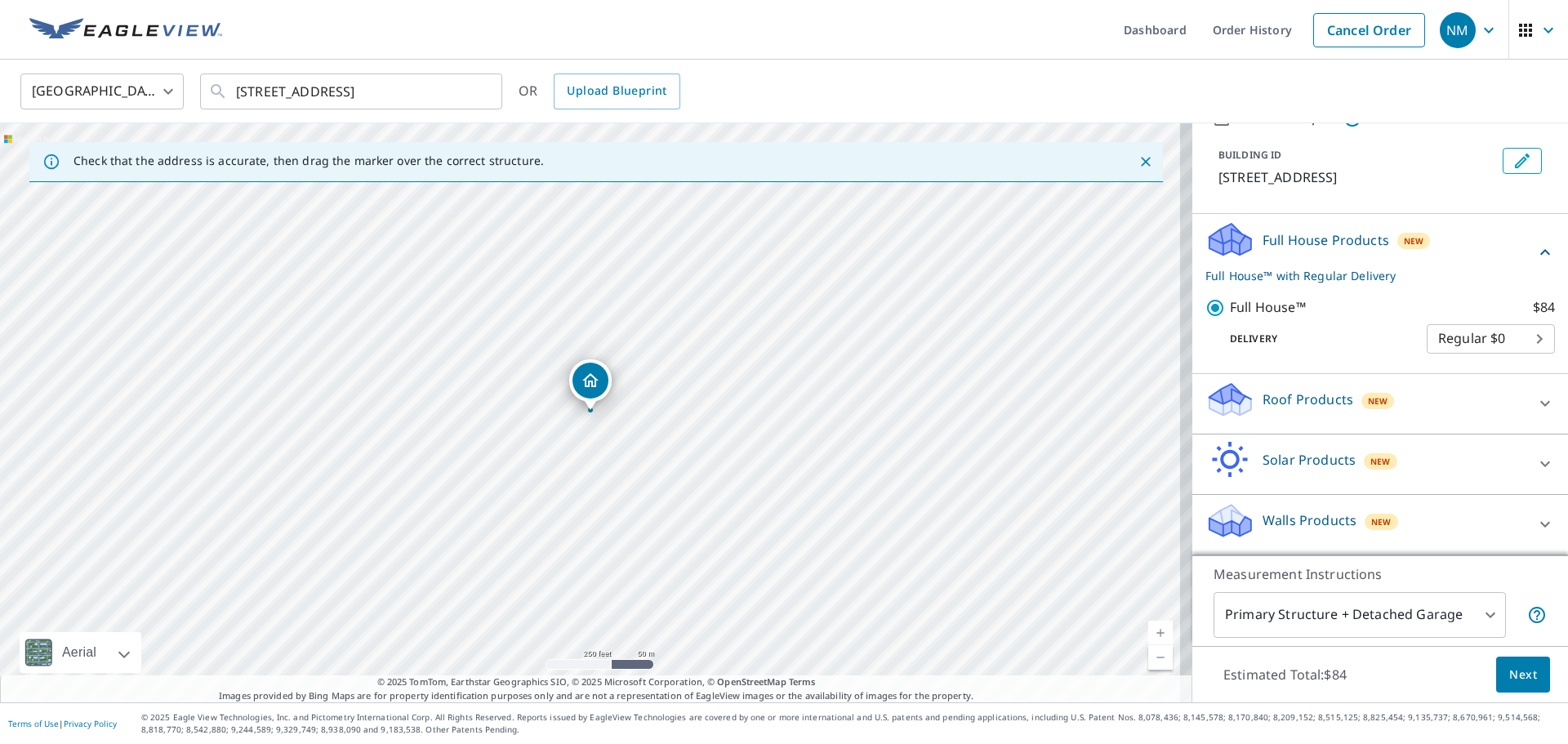
click at [1424, 385] on div "Roof Products New" at bounding box center [1365, 403] width 320 height 47
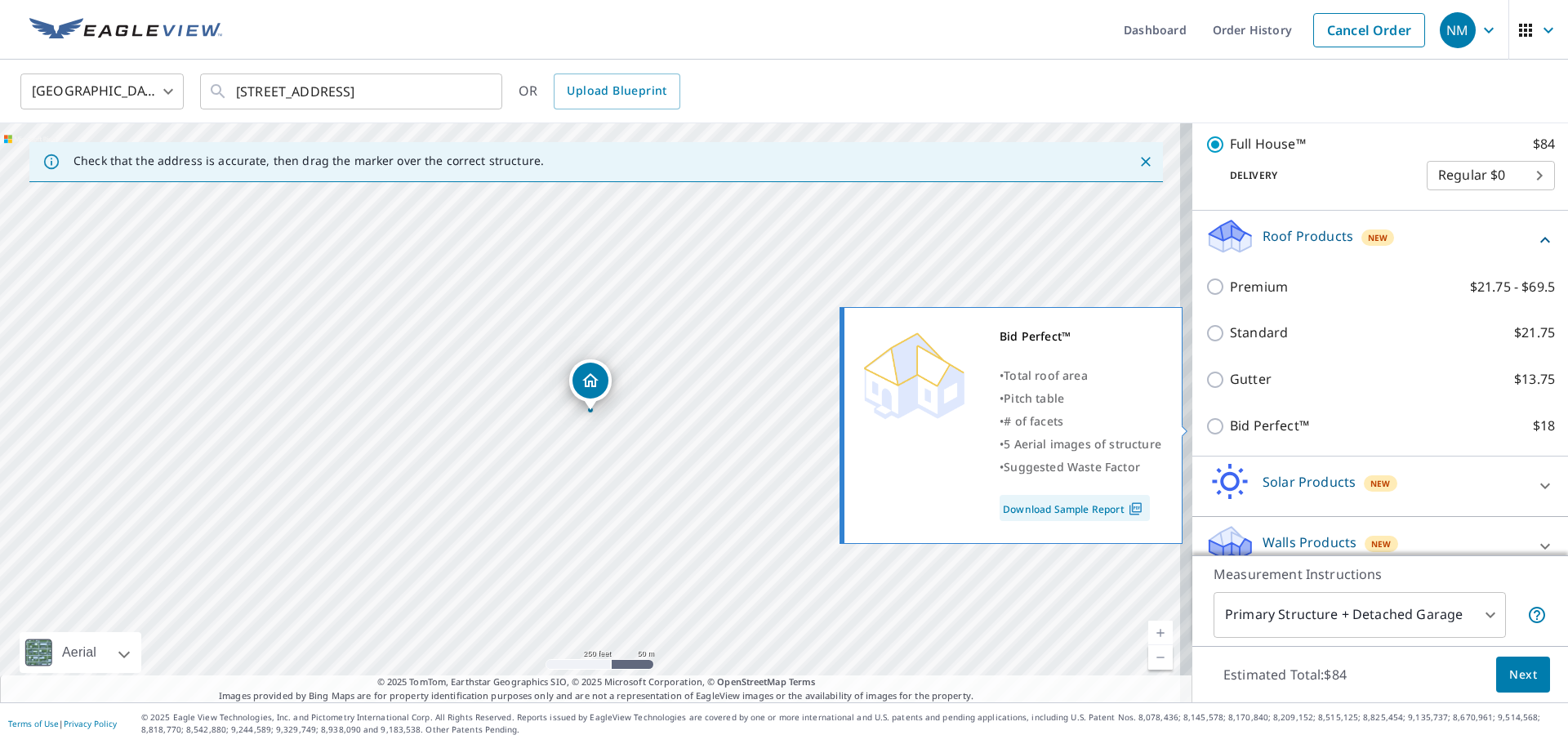
click at [1274, 419] on p "Bid Perfect™" at bounding box center [1270, 426] width 79 height 21
click at [1230, 419] on input "Bid Perfect™ $18" at bounding box center [1217, 427] width 25 height 20
checkbox input "true"
checkbox input "false"
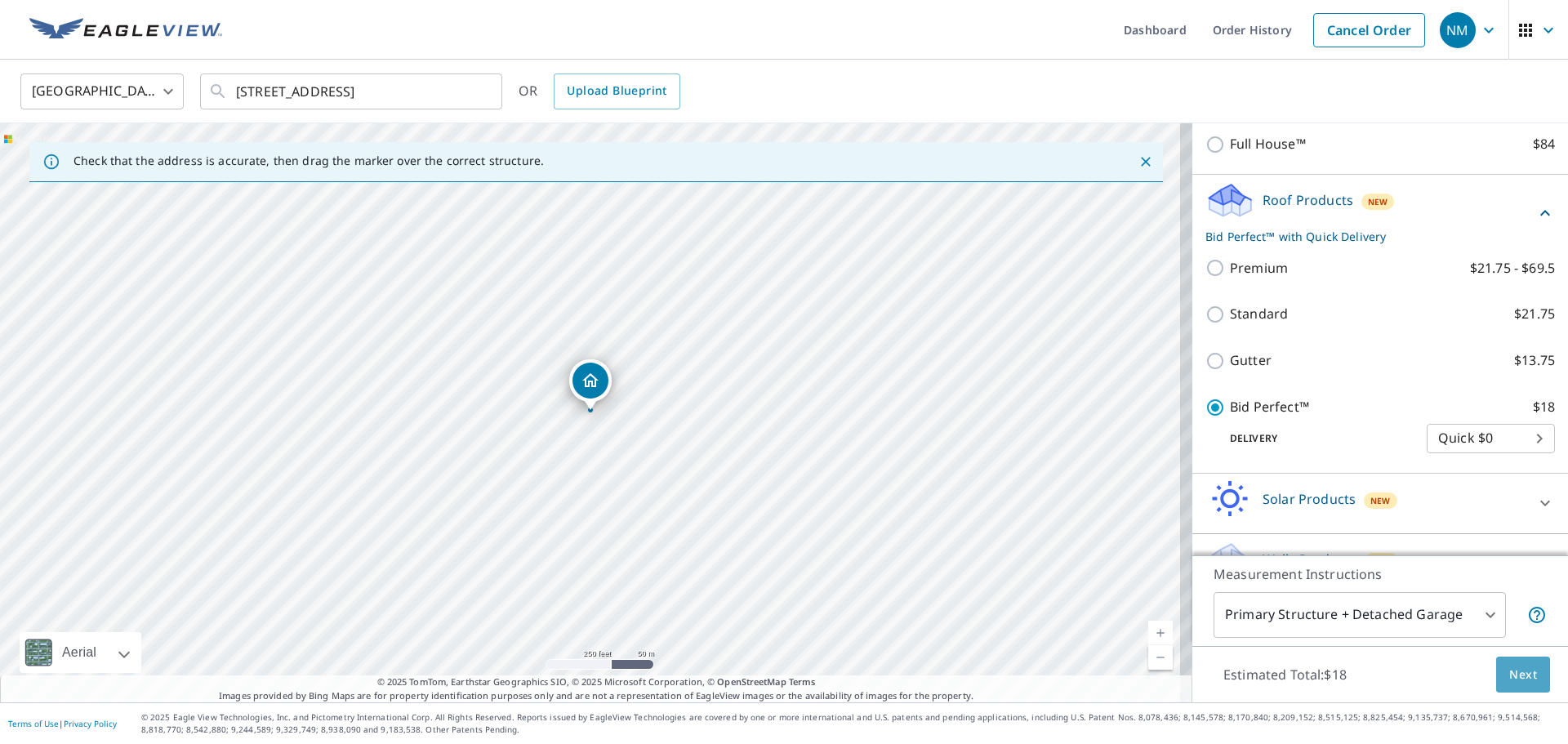
click at [1513, 678] on span "Next" at bounding box center [1523, 675] width 28 height 21
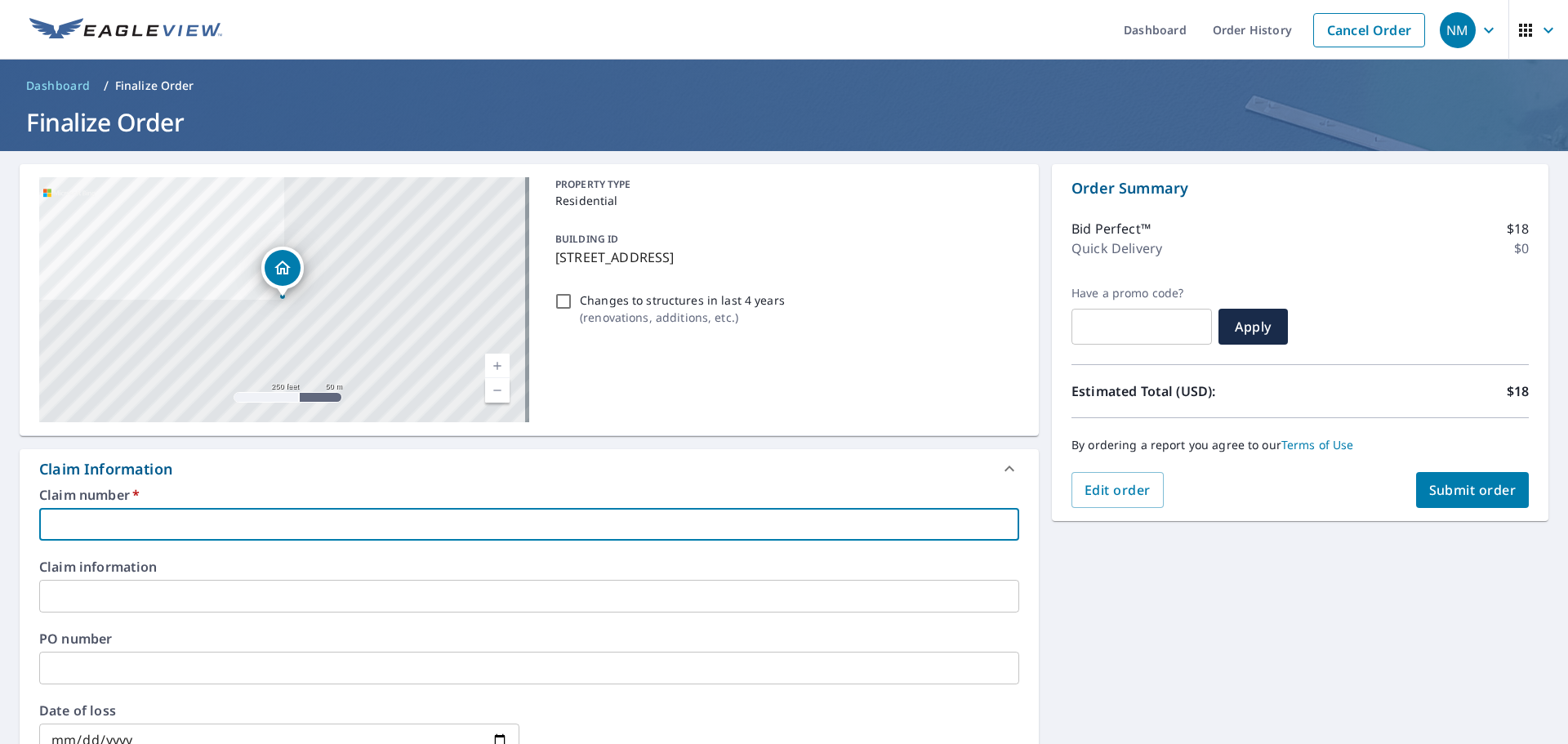
click at [267, 525] on input "text" at bounding box center [530, 524] width 981 height 33
type input "L"
checkbox input "true"
type input "LV"
checkbox input "true"
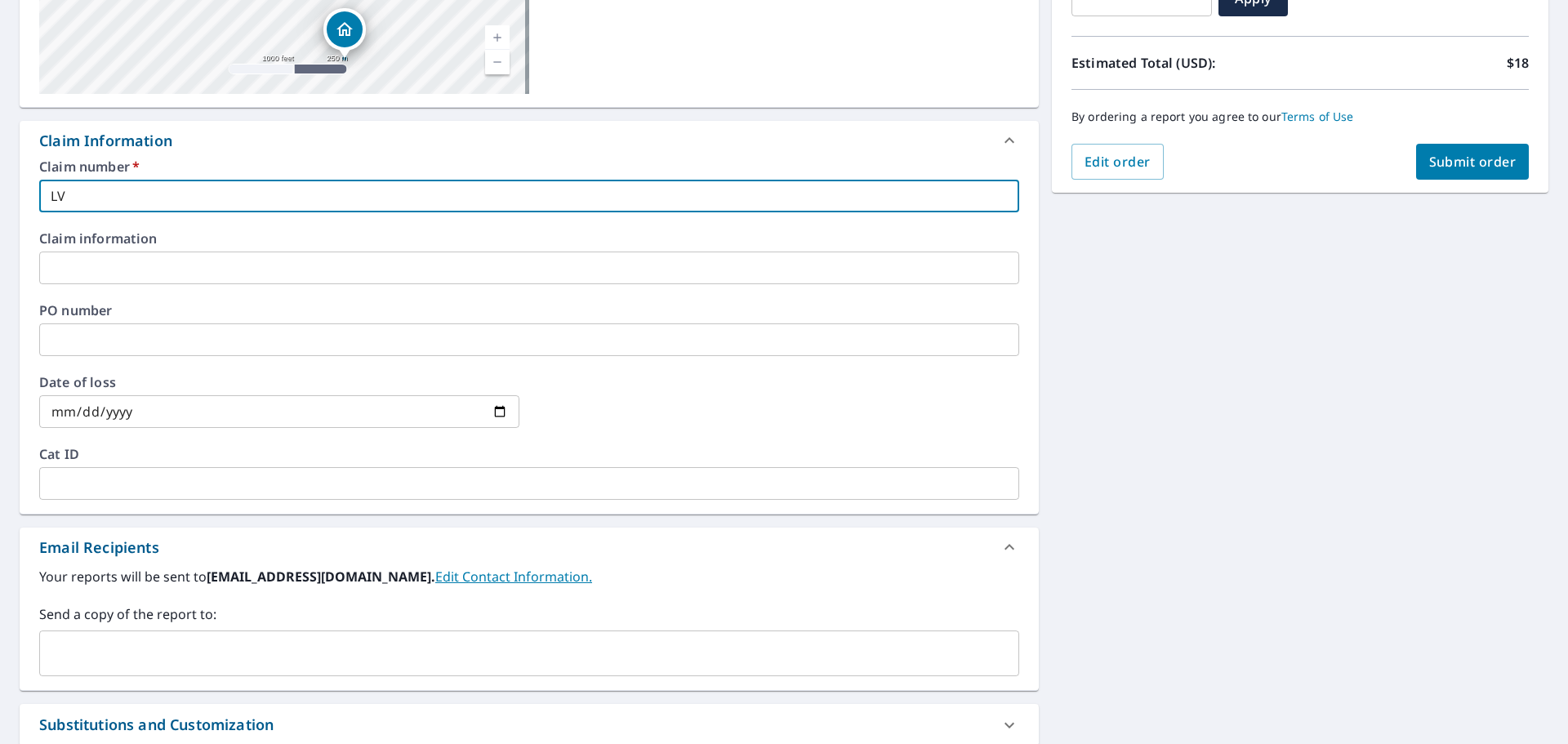
scroll to position [408, 0]
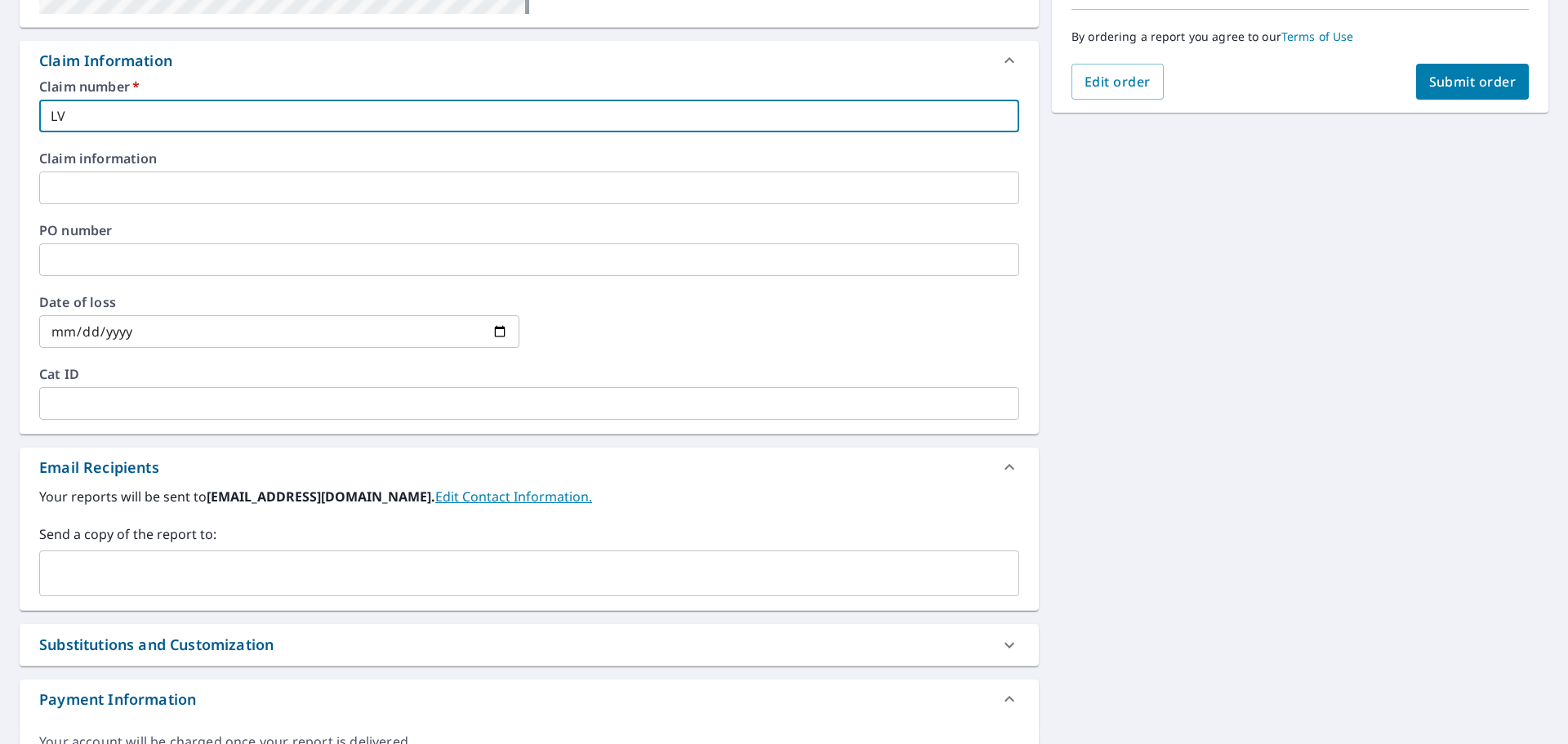
type input "LV"
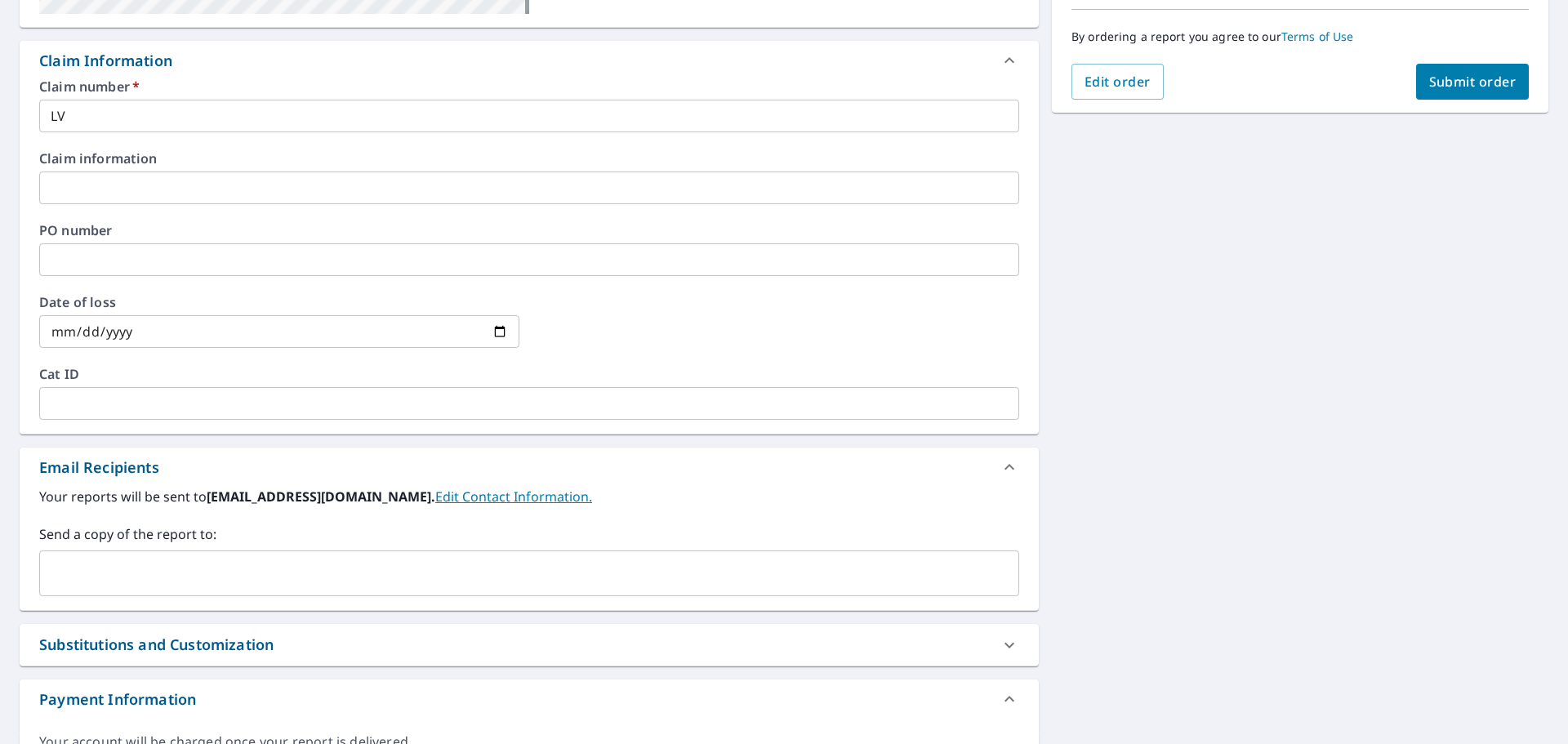
scroll to position [484, 0]
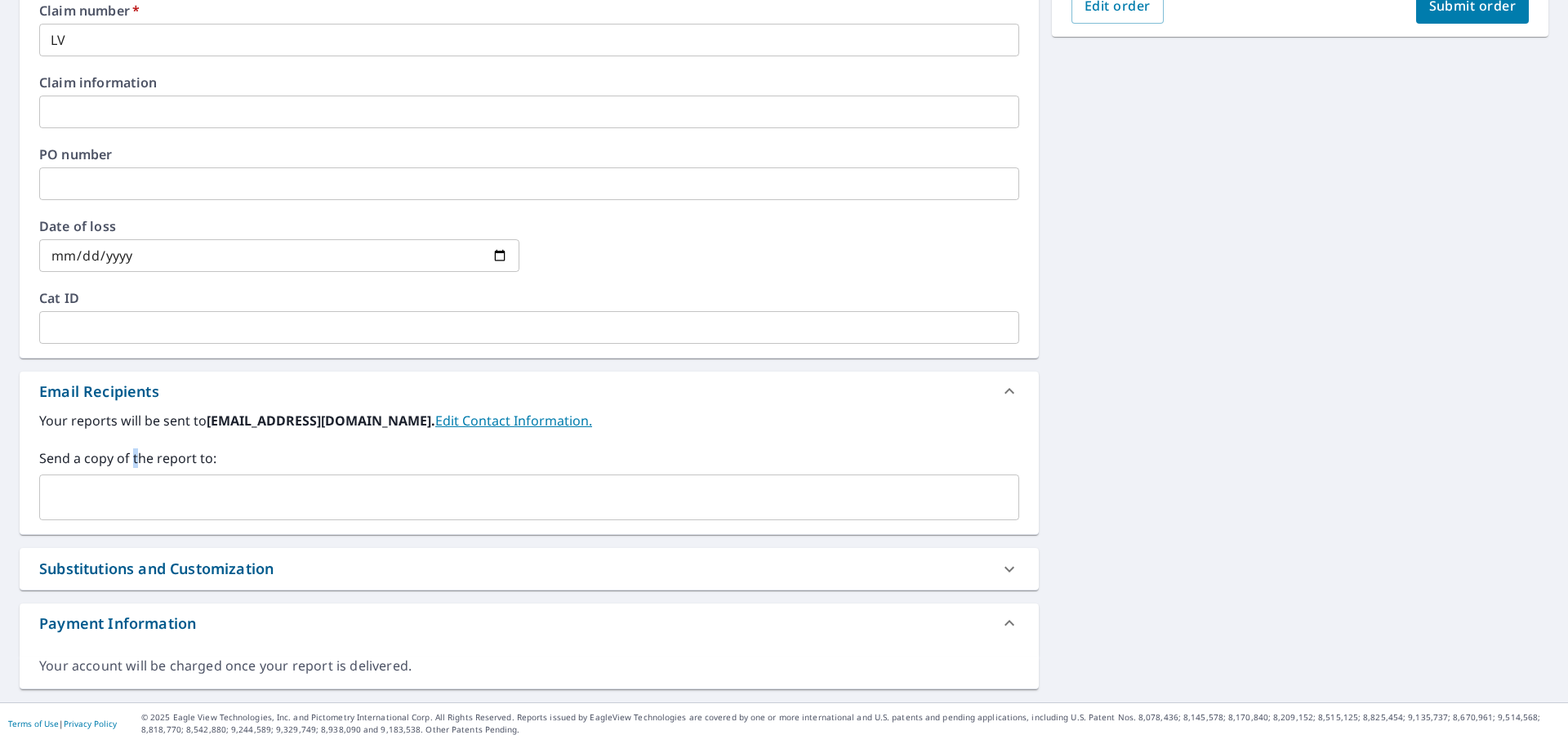
click at [136, 466] on label "Send a copy of the report to:" at bounding box center [530, 459] width 981 height 20
click at [148, 510] on input "text" at bounding box center [517, 497] width 941 height 31
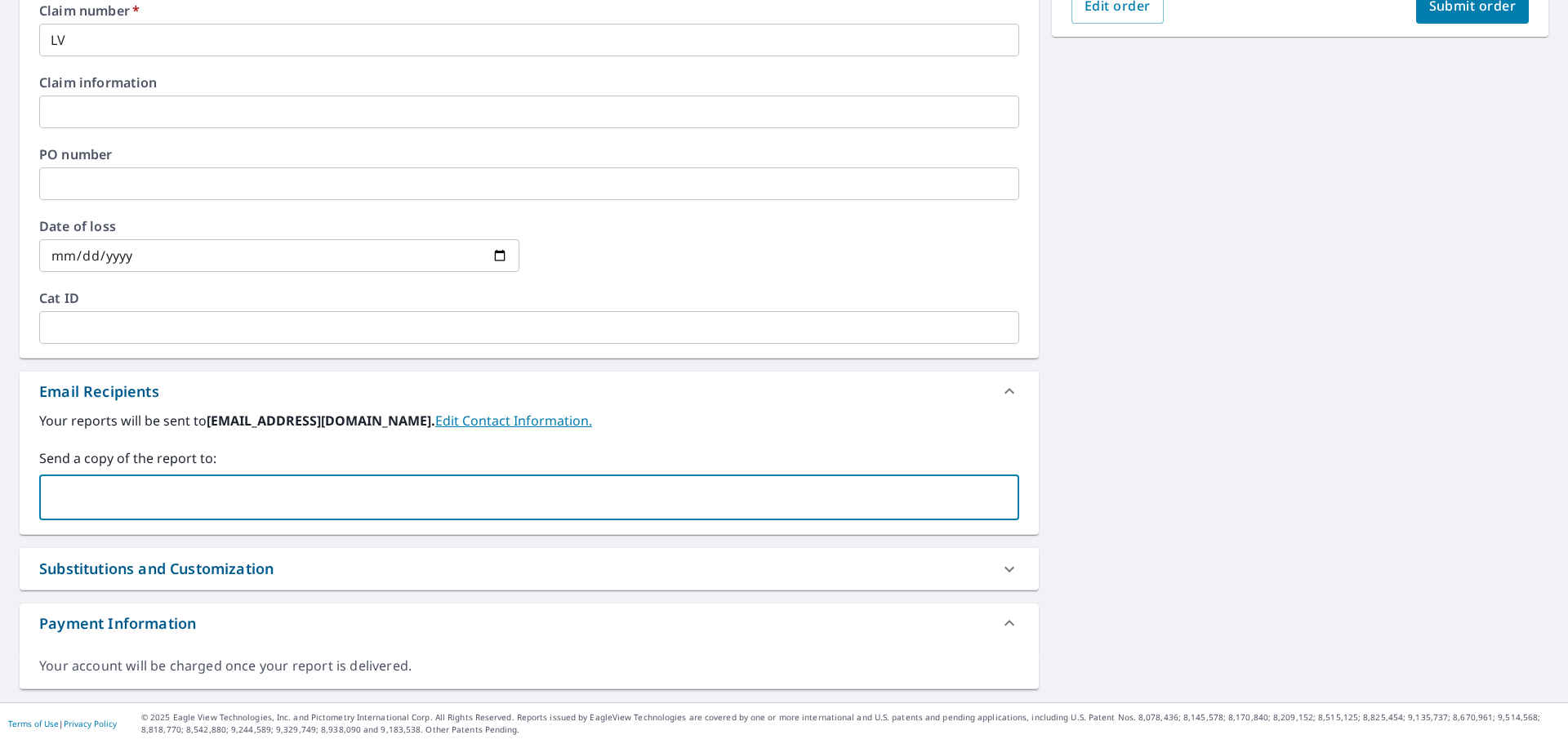
paste input "[EMAIL_ADDRESS][DOMAIN_NAME]"
type input "[EMAIL_ADDRESS][DOMAIN_NAME]"
checkbox input "true"
click at [259, 498] on input "text" at bounding box center [623, 497] width 729 height 31
paste input "[EMAIL_ADDRESS][DOMAIN_NAME]"
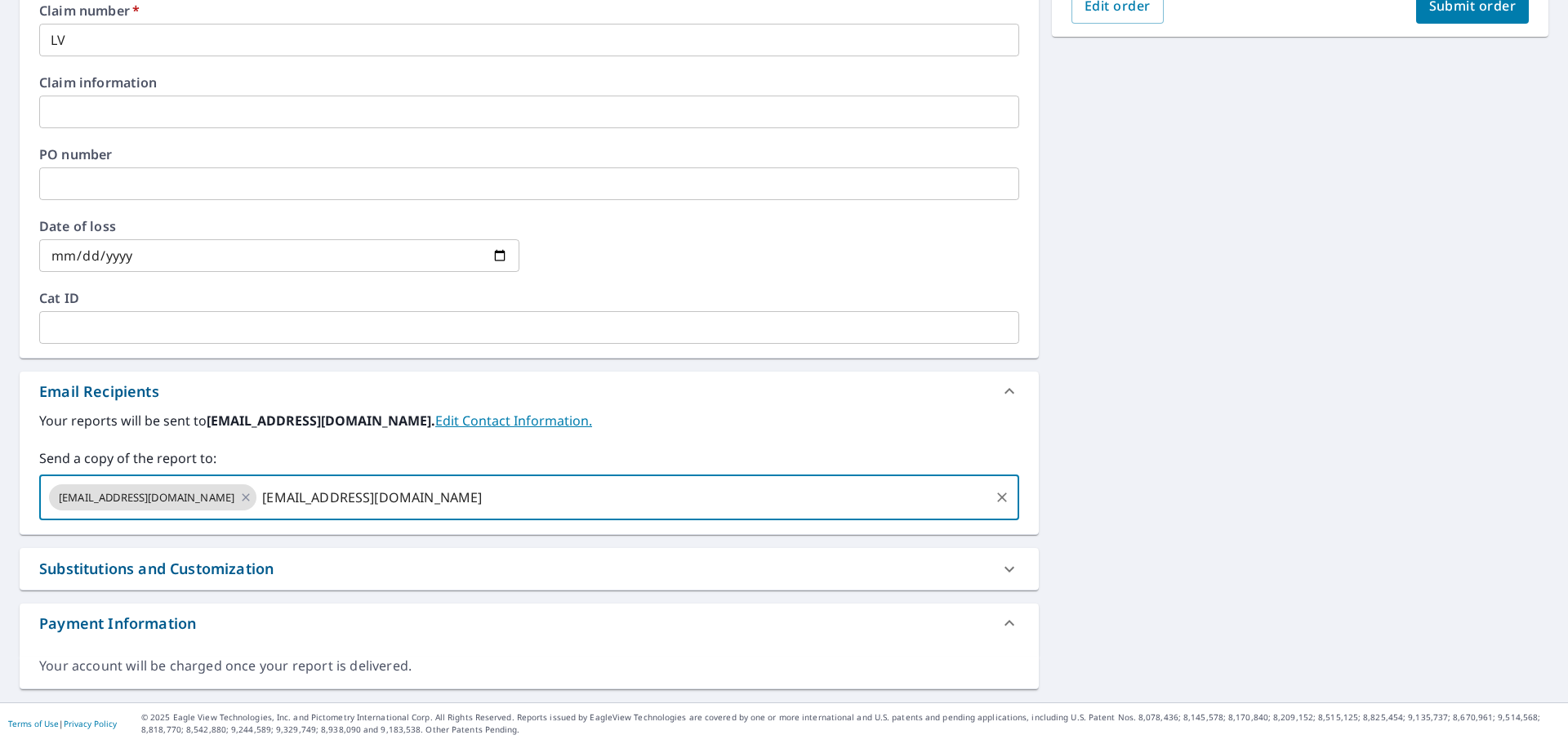
type input "[EMAIL_ADDRESS][DOMAIN_NAME]"
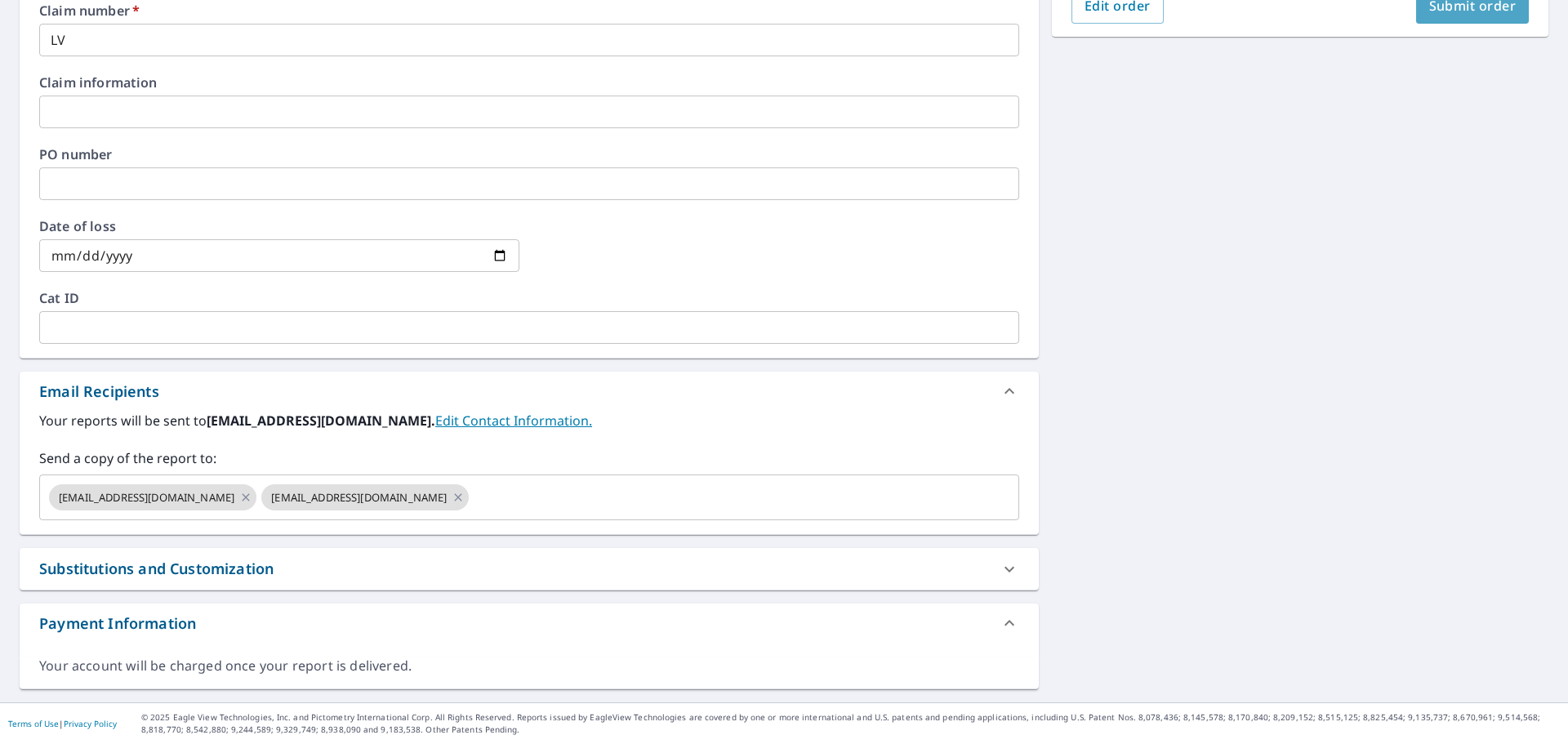
click at [1460, 3] on span "Submit order" at bounding box center [1473, 6] width 87 height 18
checkbox input "true"
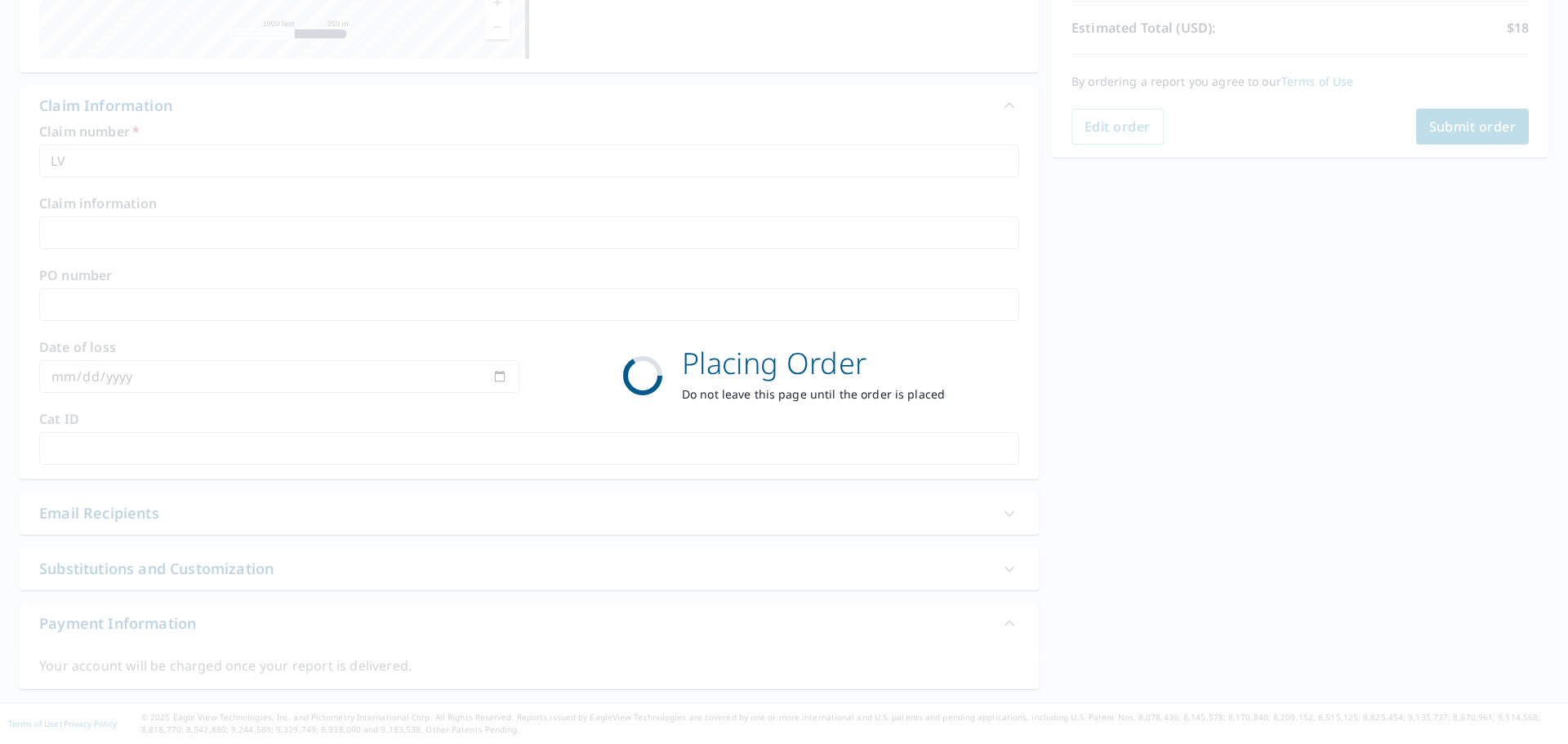
scroll to position [364, 0]
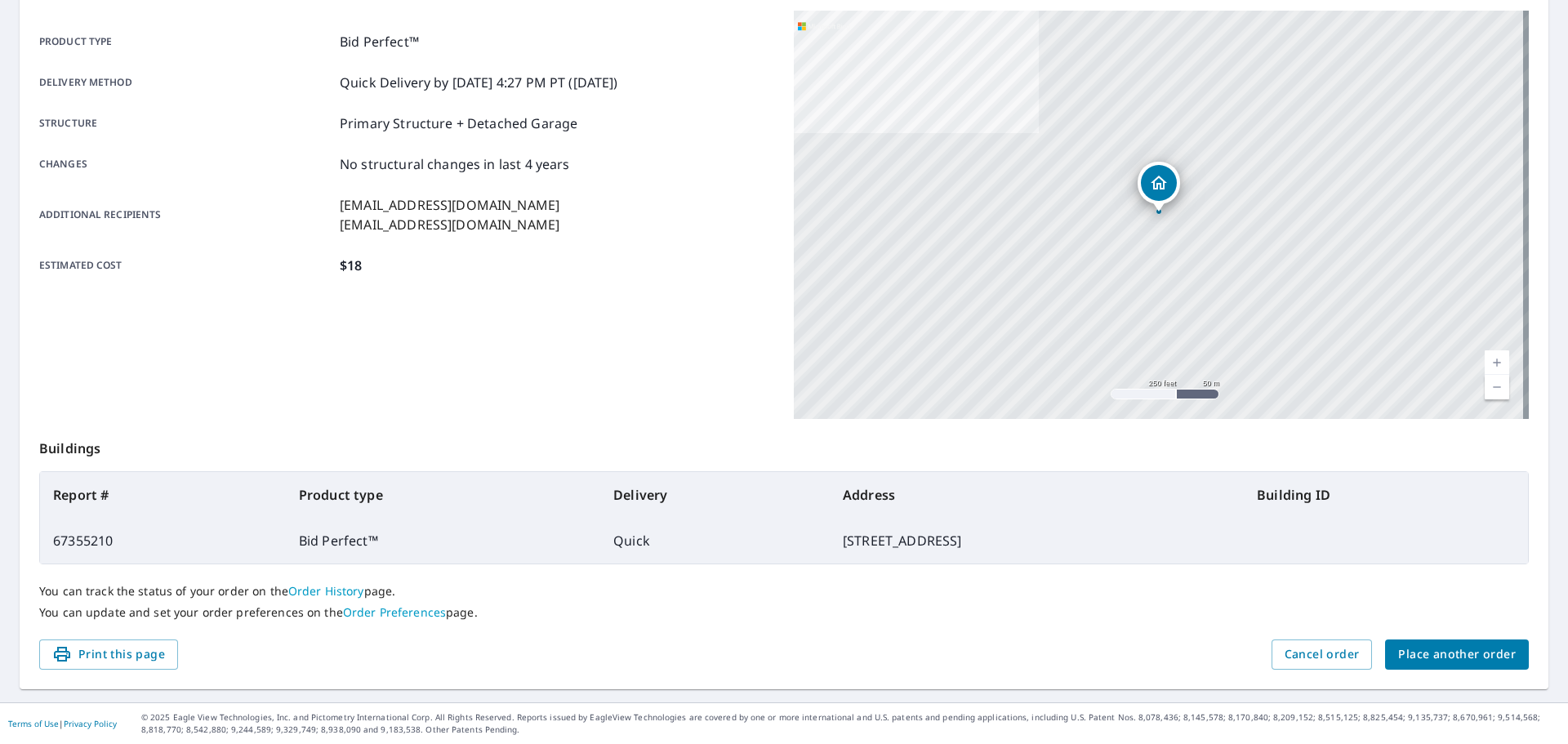
scroll to position [53, 0]
